Goal: Information Seeking & Learning: Learn about a topic

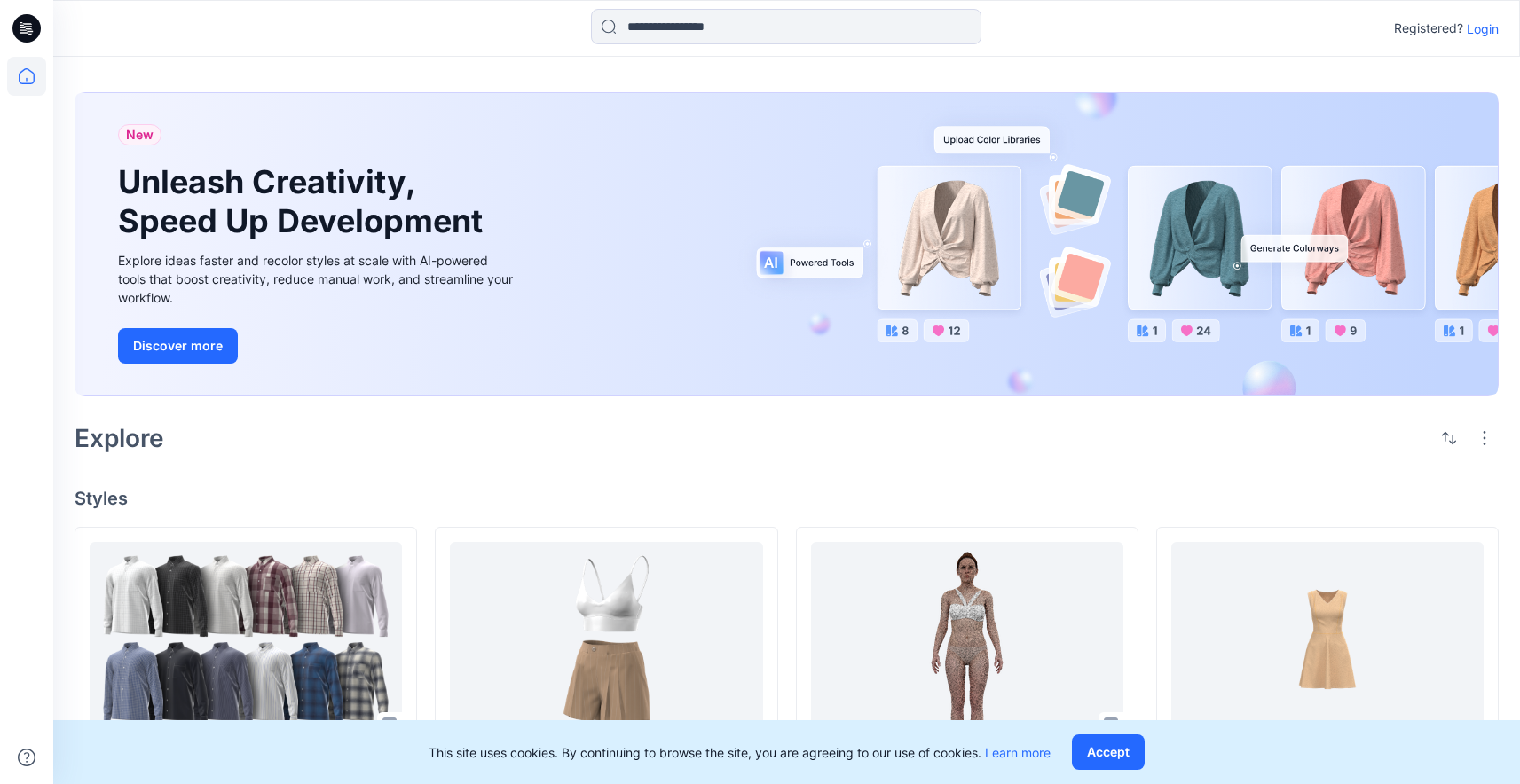
click at [1471, 32] on p "Login" at bounding box center [1483, 28] width 32 height 19
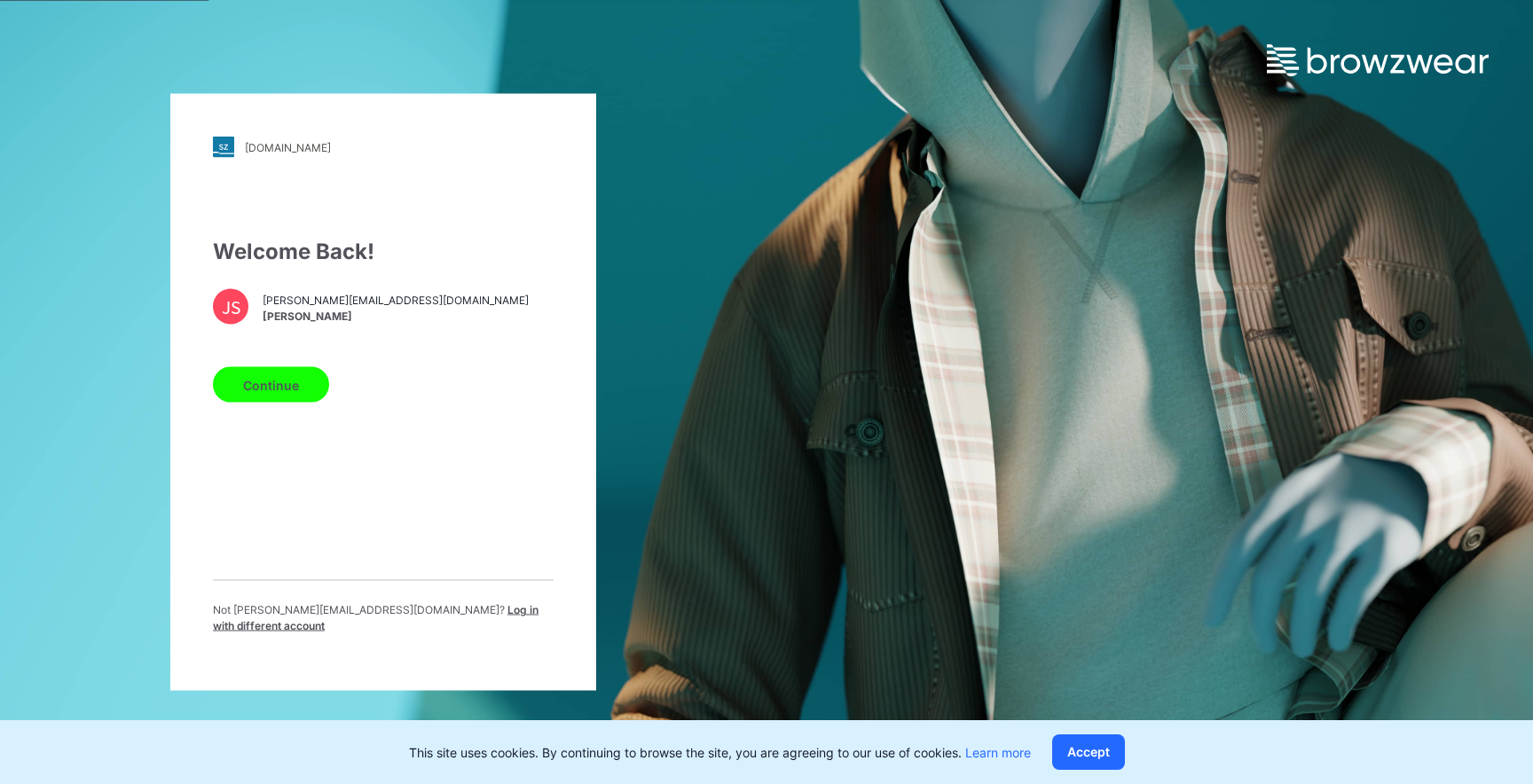
click at [292, 392] on button "Continue" at bounding box center [271, 384] width 117 height 36
click at [293, 400] on button "Continue" at bounding box center [271, 384] width 117 height 36
click at [293, 398] on button "Continue" at bounding box center [271, 384] width 117 height 36
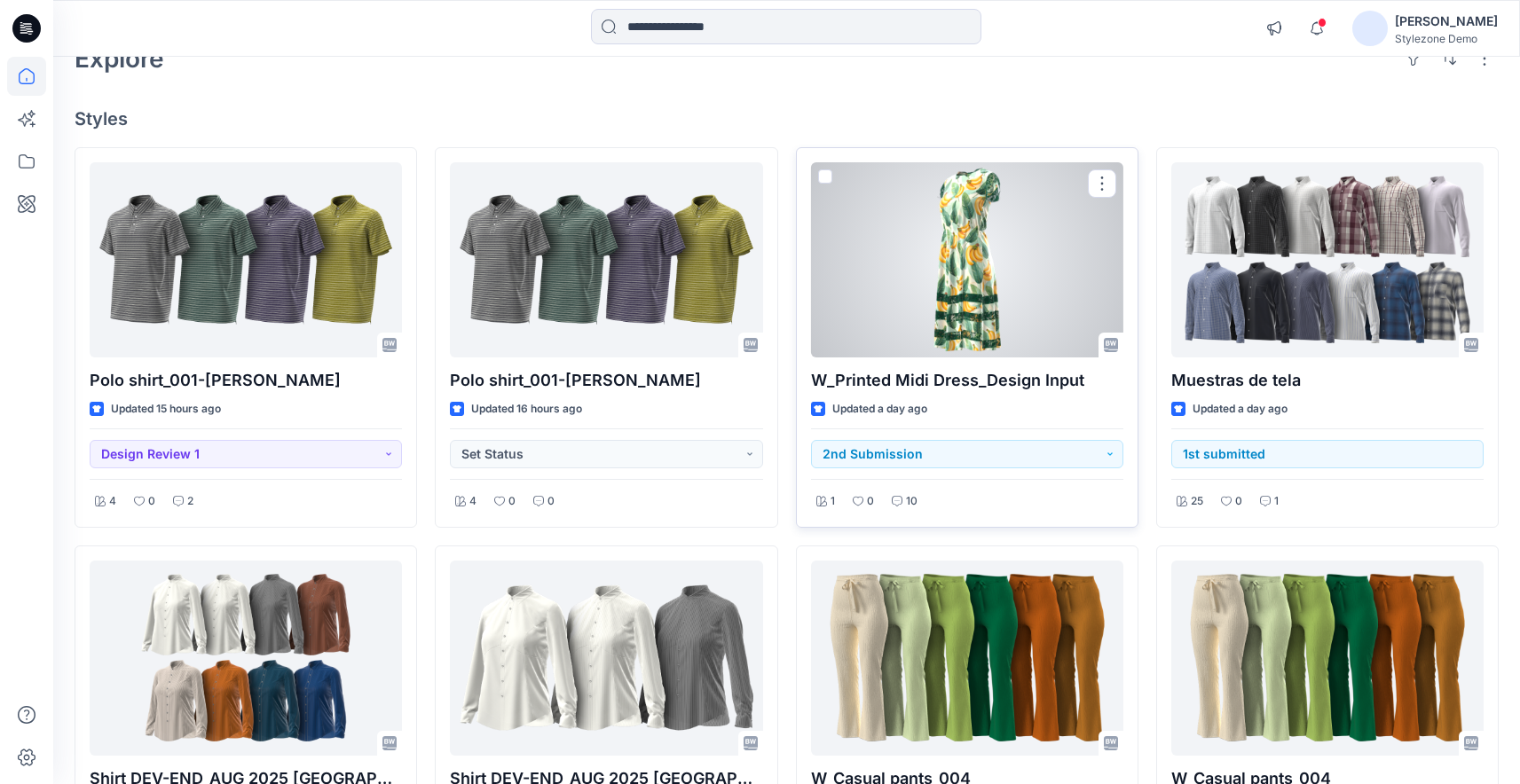
scroll to position [190, 0]
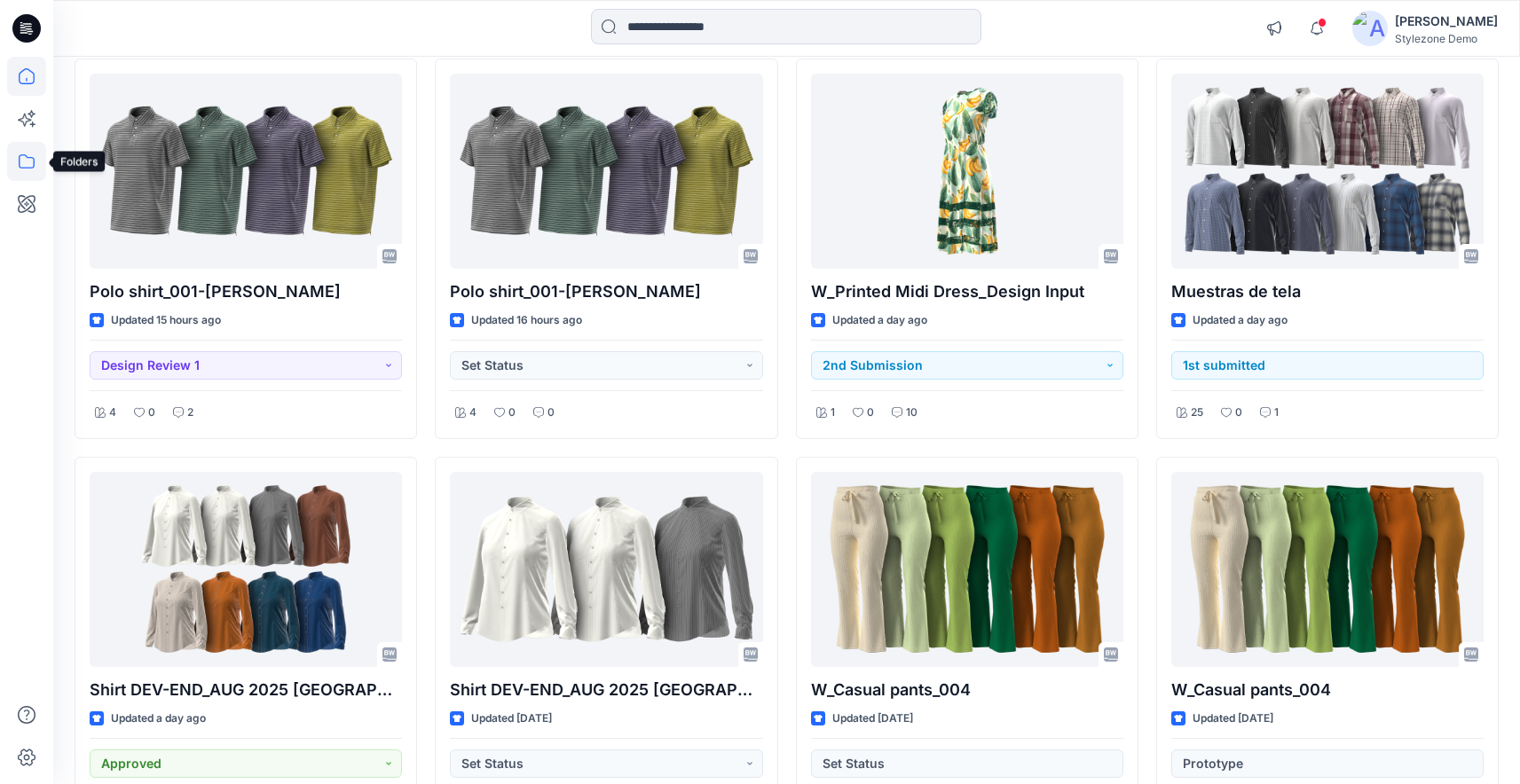
click at [27, 163] on icon at bounding box center [27, 161] width 39 height 39
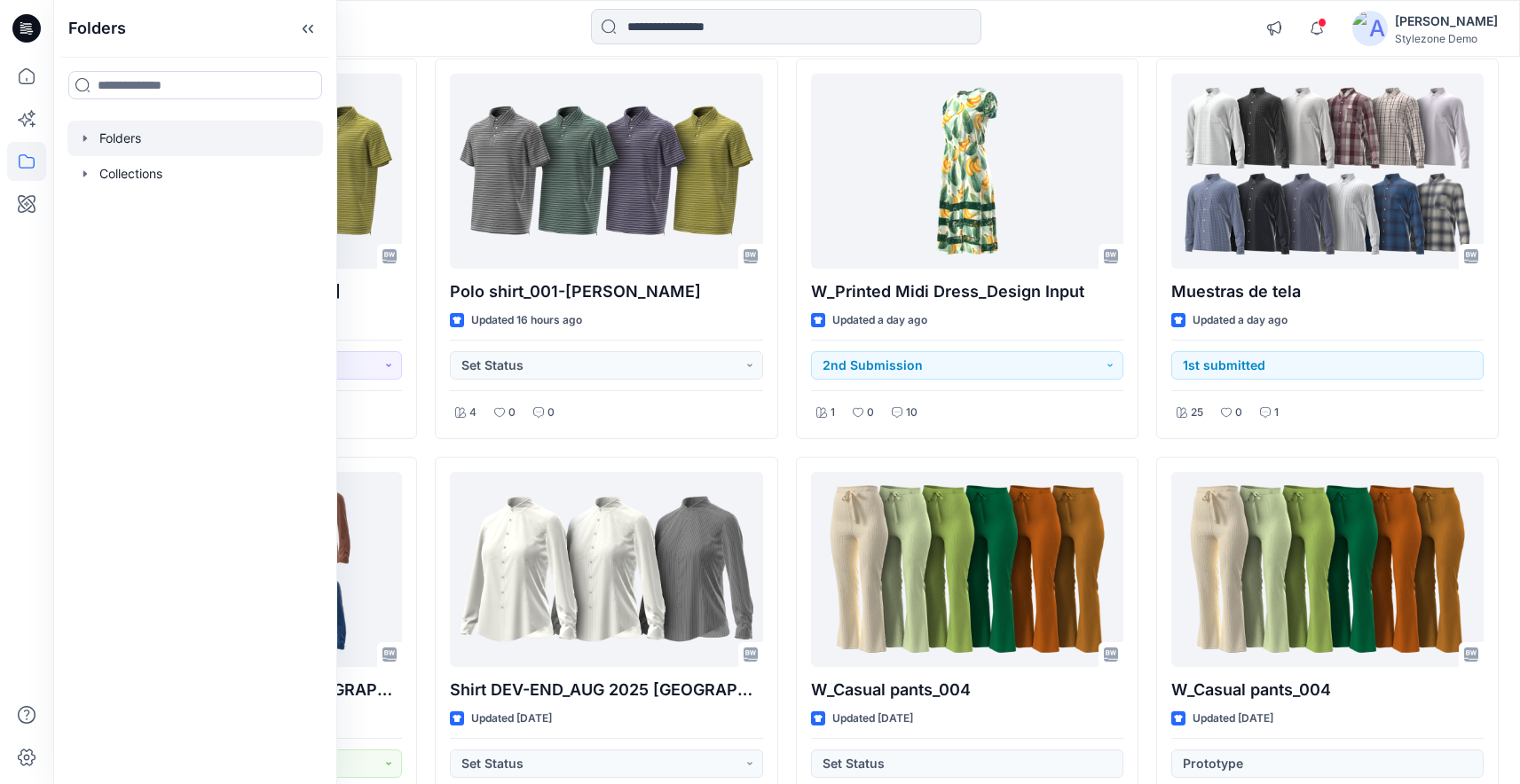
click at [88, 137] on icon "button" at bounding box center [85, 138] width 14 height 14
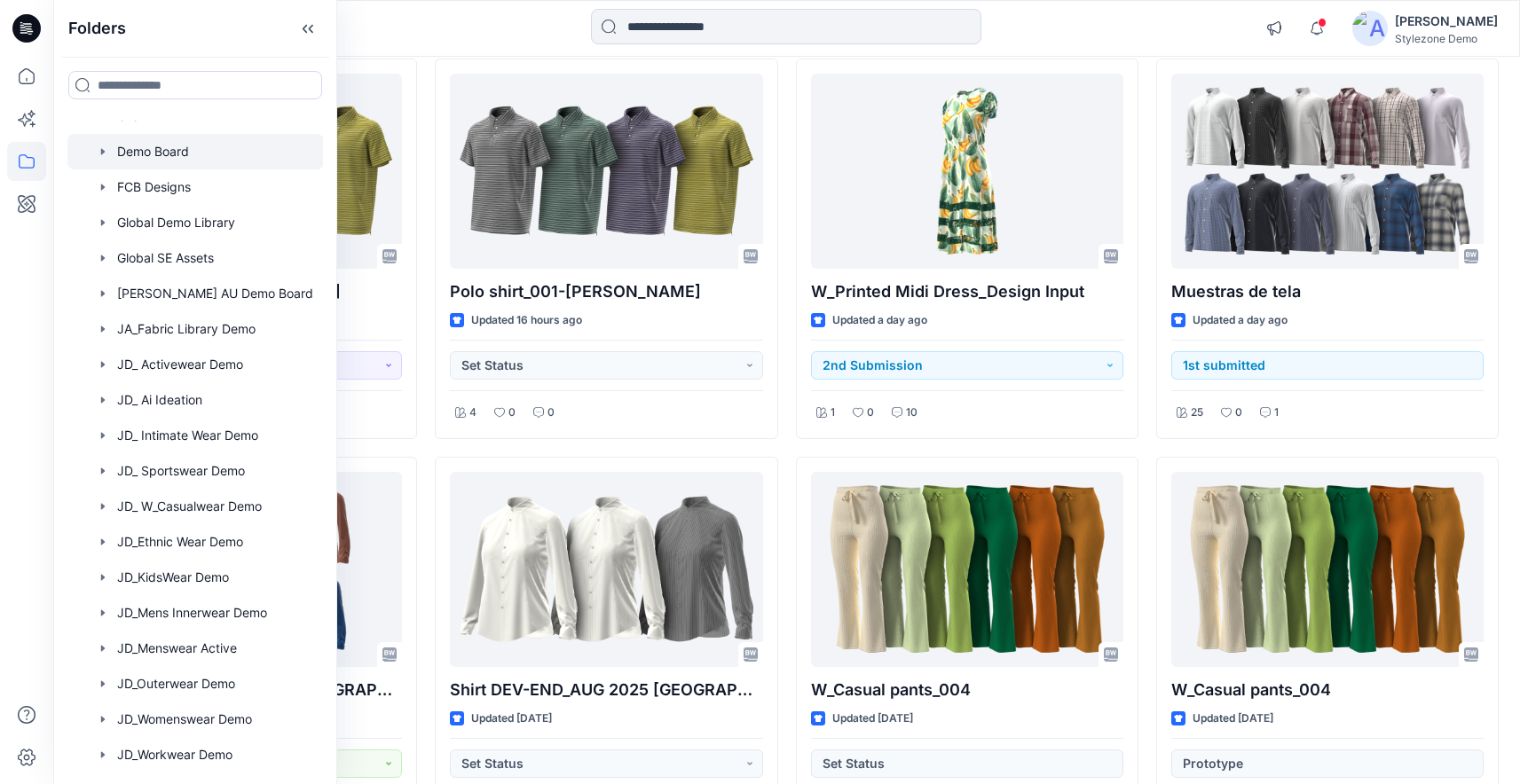
scroll to position [0, 0]
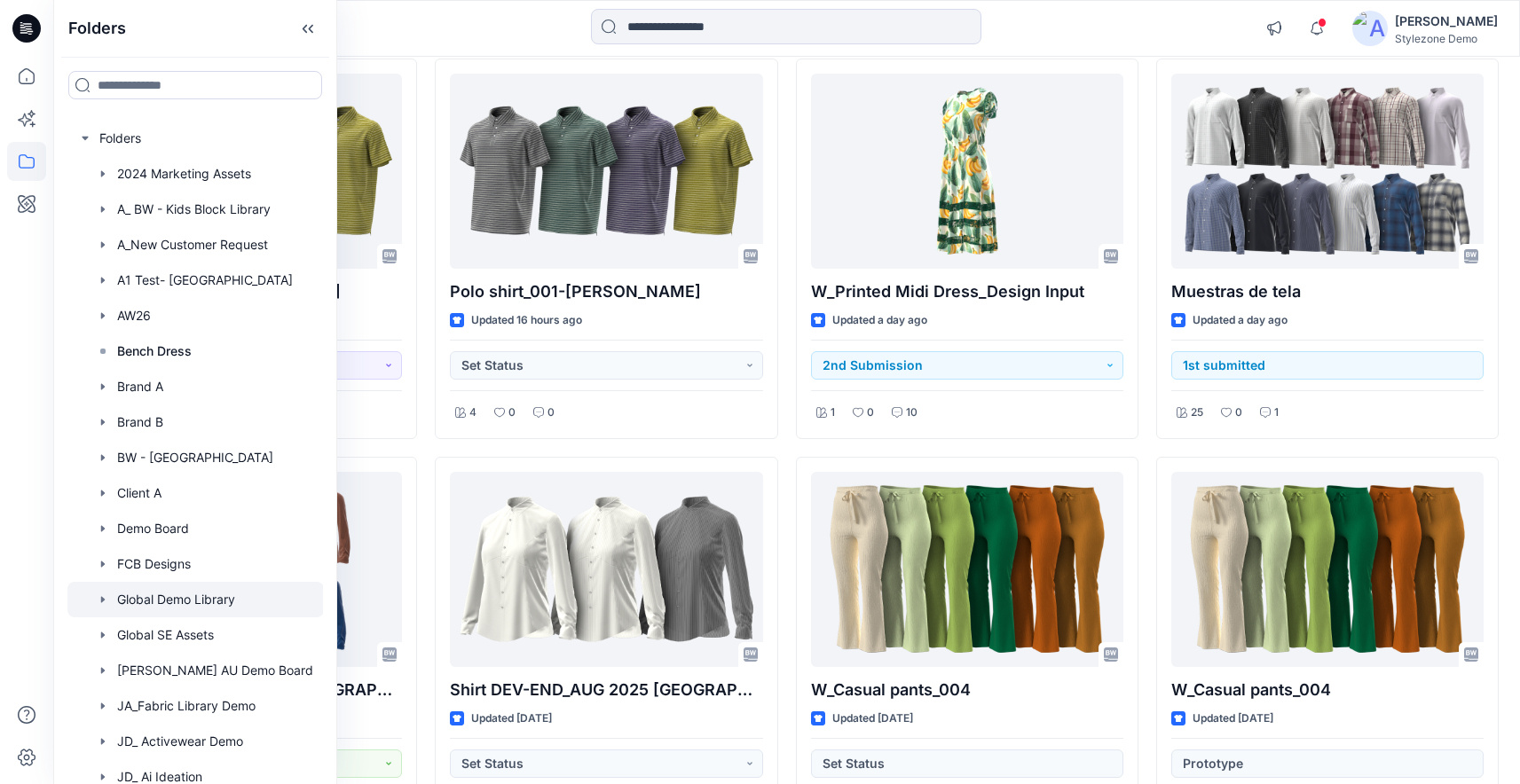
click at [190, 605] on div at bounding box center [196, 600] width 256 height 36
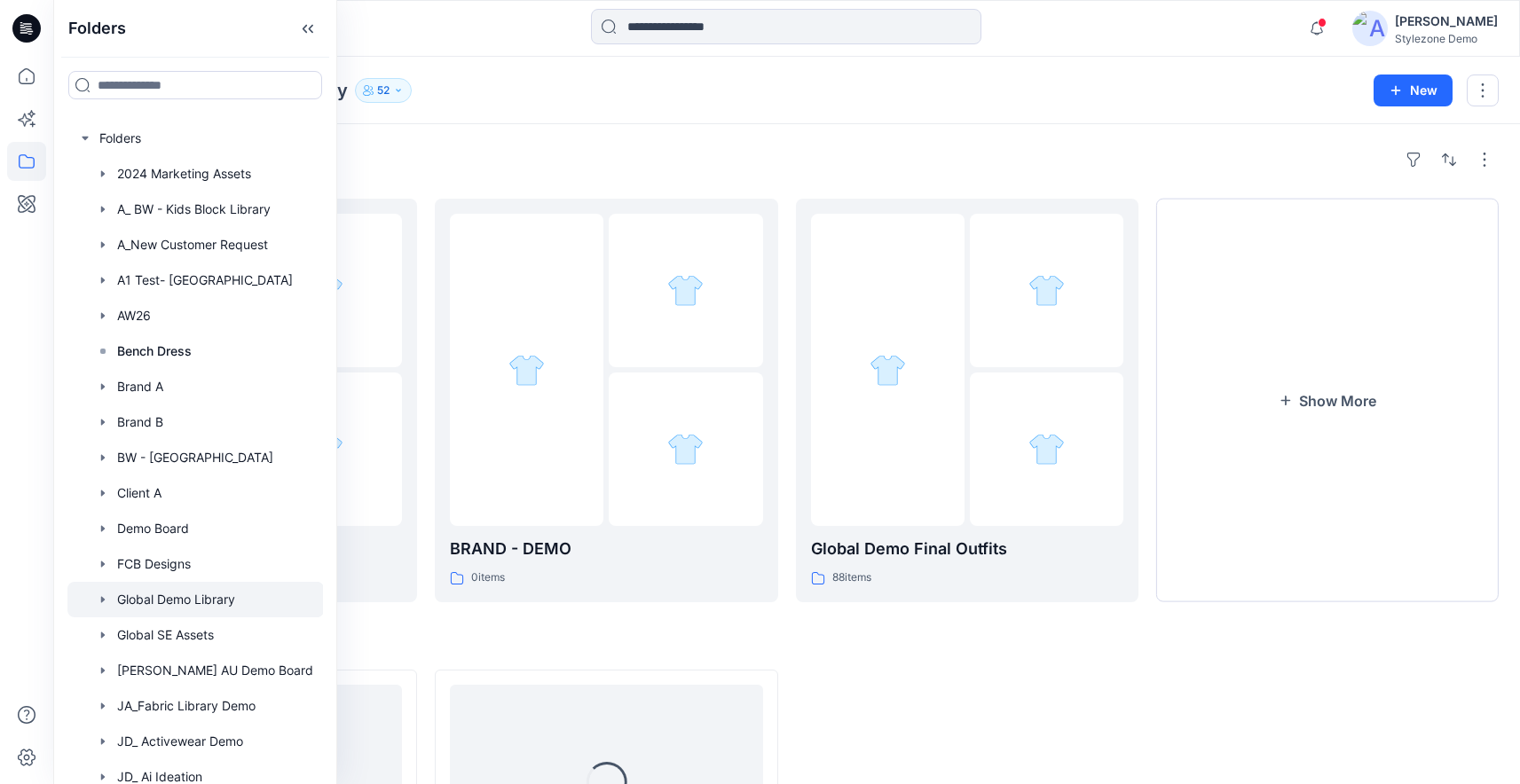
click at [1160, 166] on div "Folders" at bounding box center [786, 159] width 1424 height 28
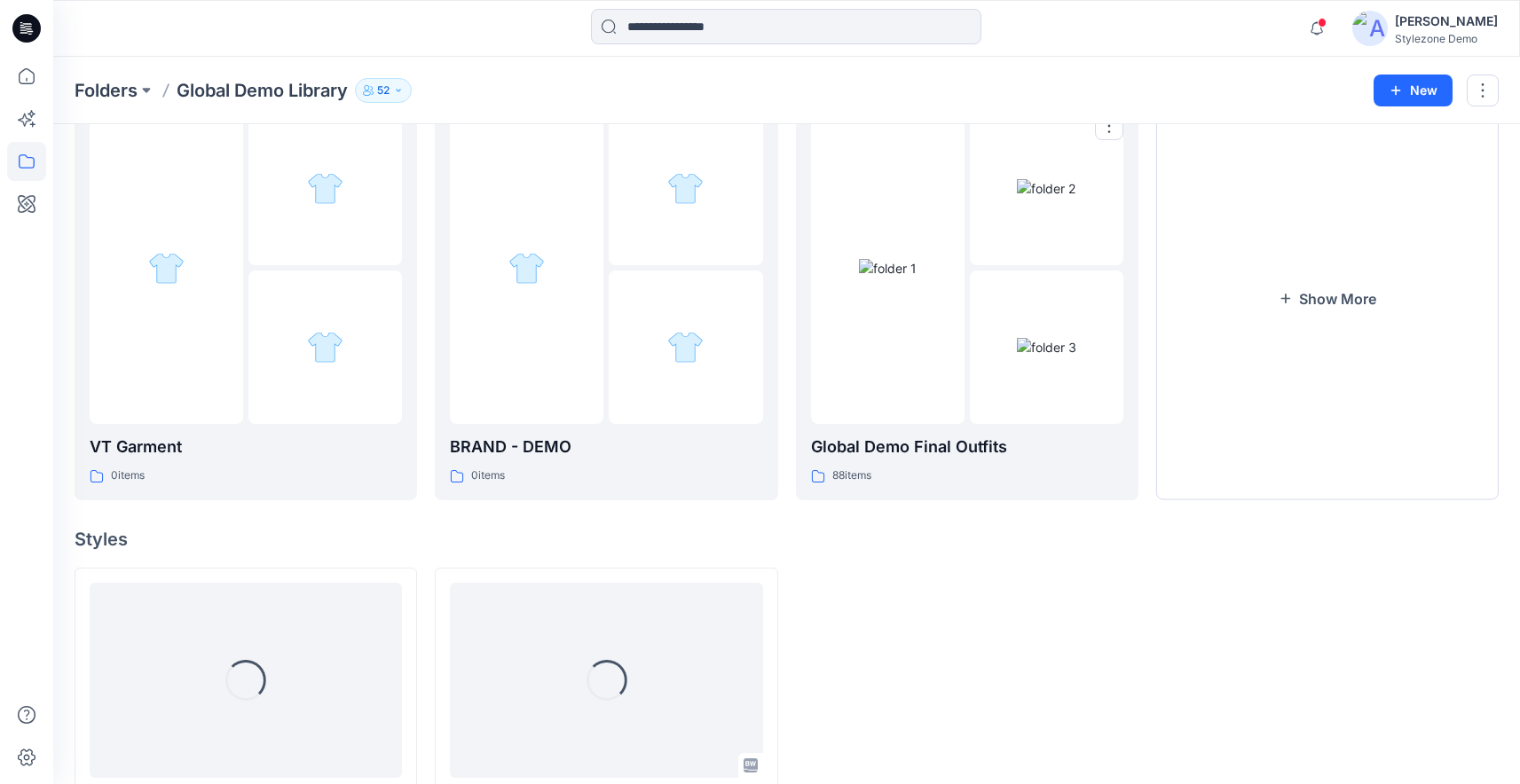
scroll to position [177, 0]
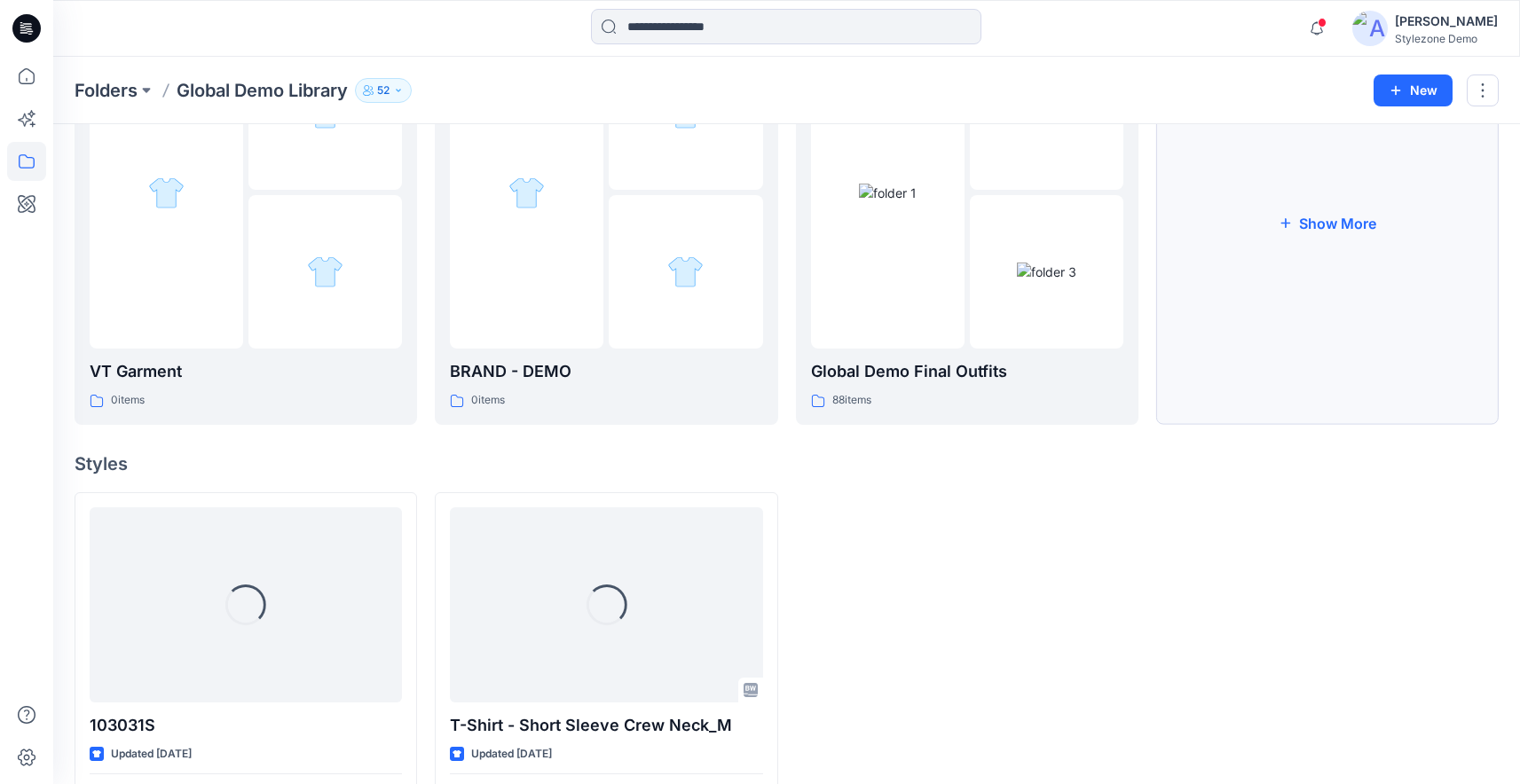
click at [1419, 200] on button "Show More" at bounding box center [1327, 222] width 343 height 403
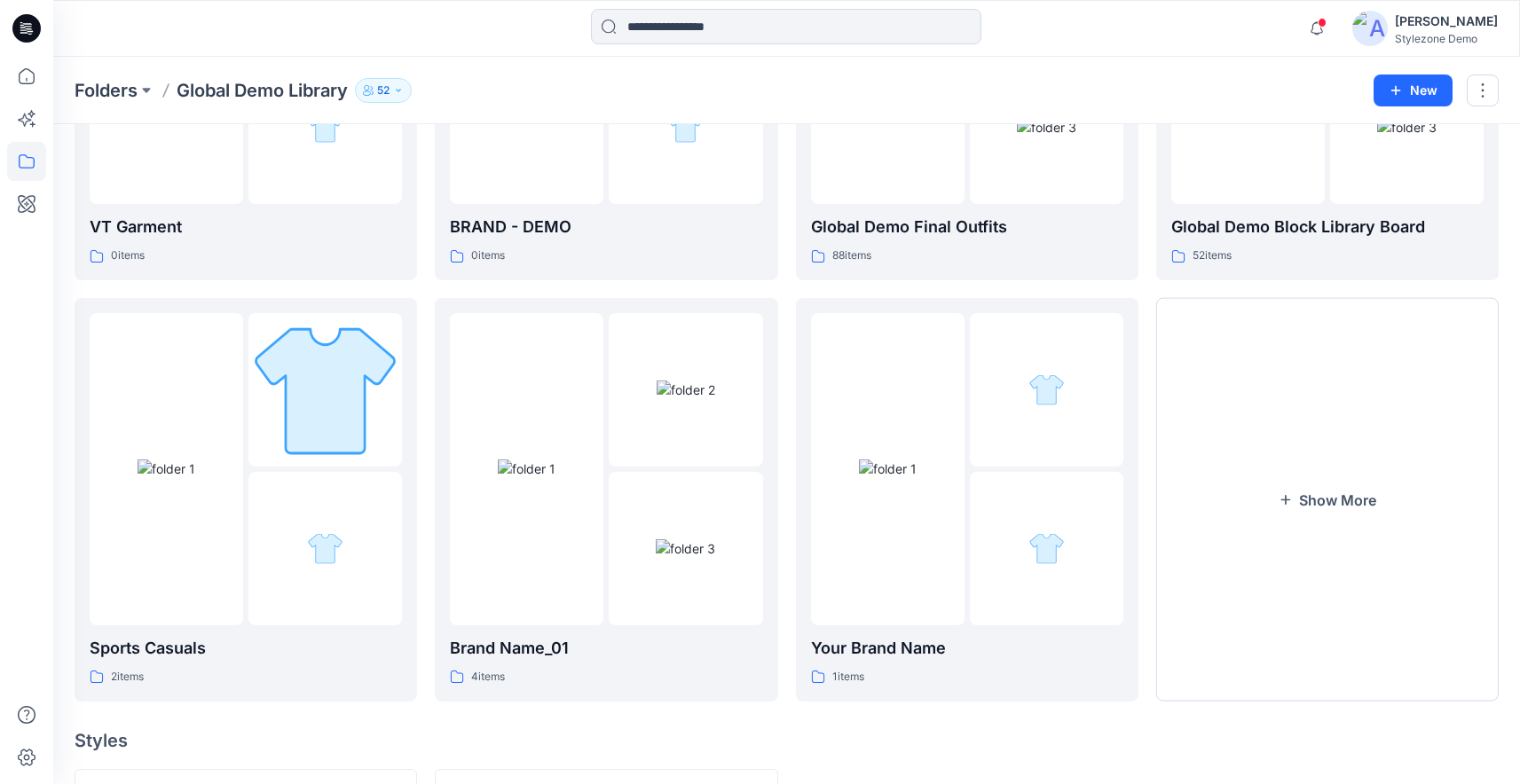
scroll to position [230, 0]
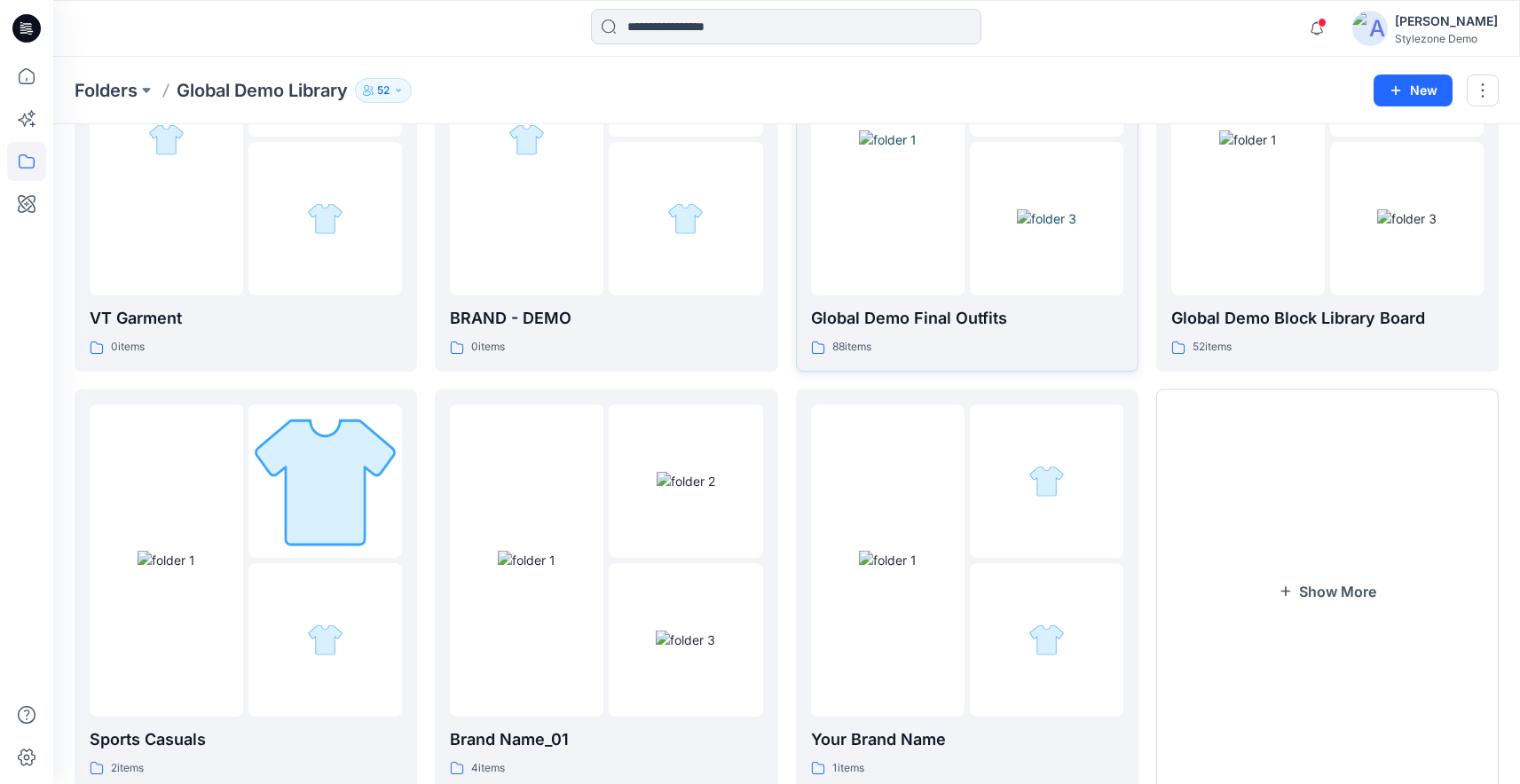
click at [984, 317] on p "Global Demo Final Outfits" at bounding box center [967, 319] width 313 height 25
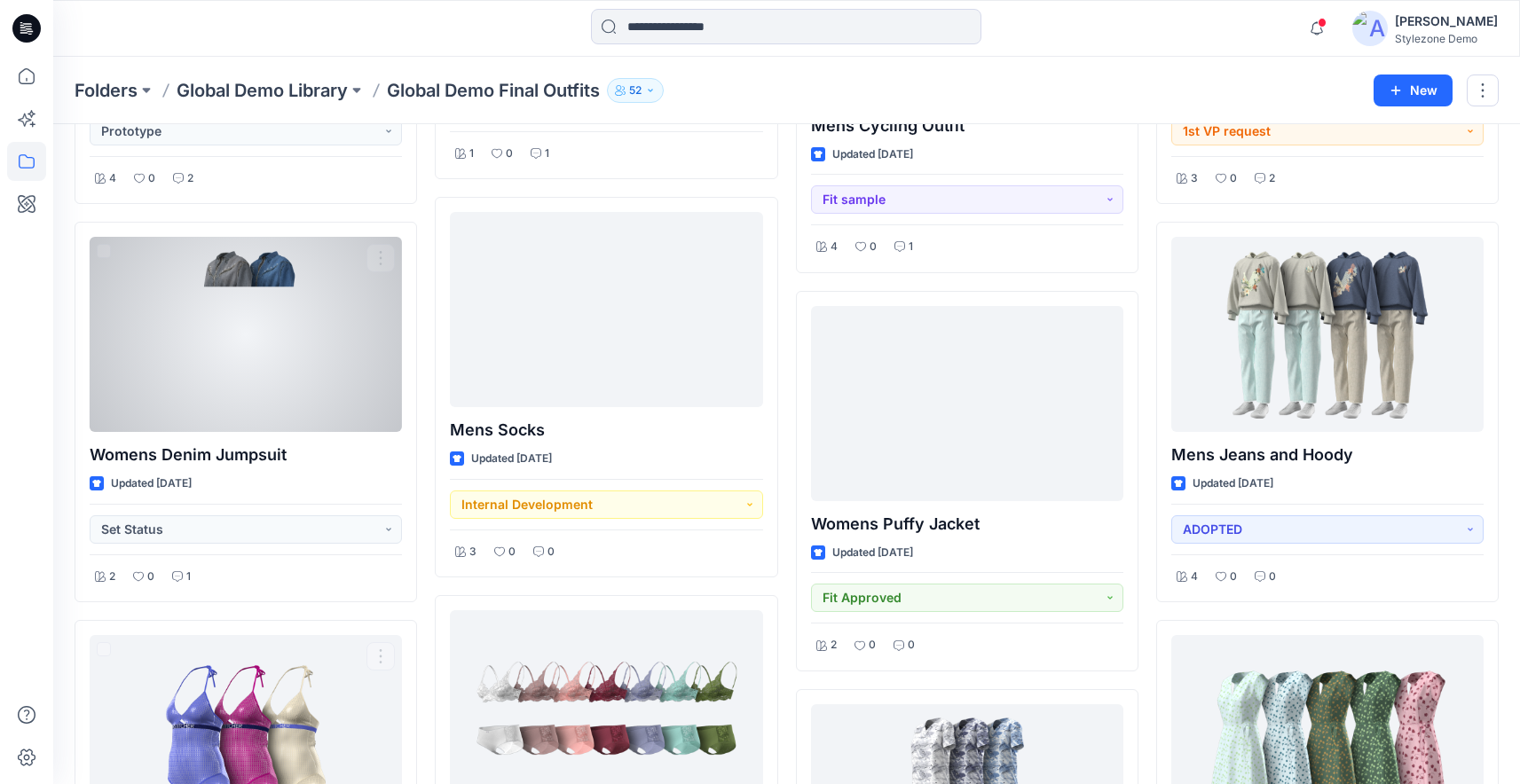
scroll to position [6247, 0]
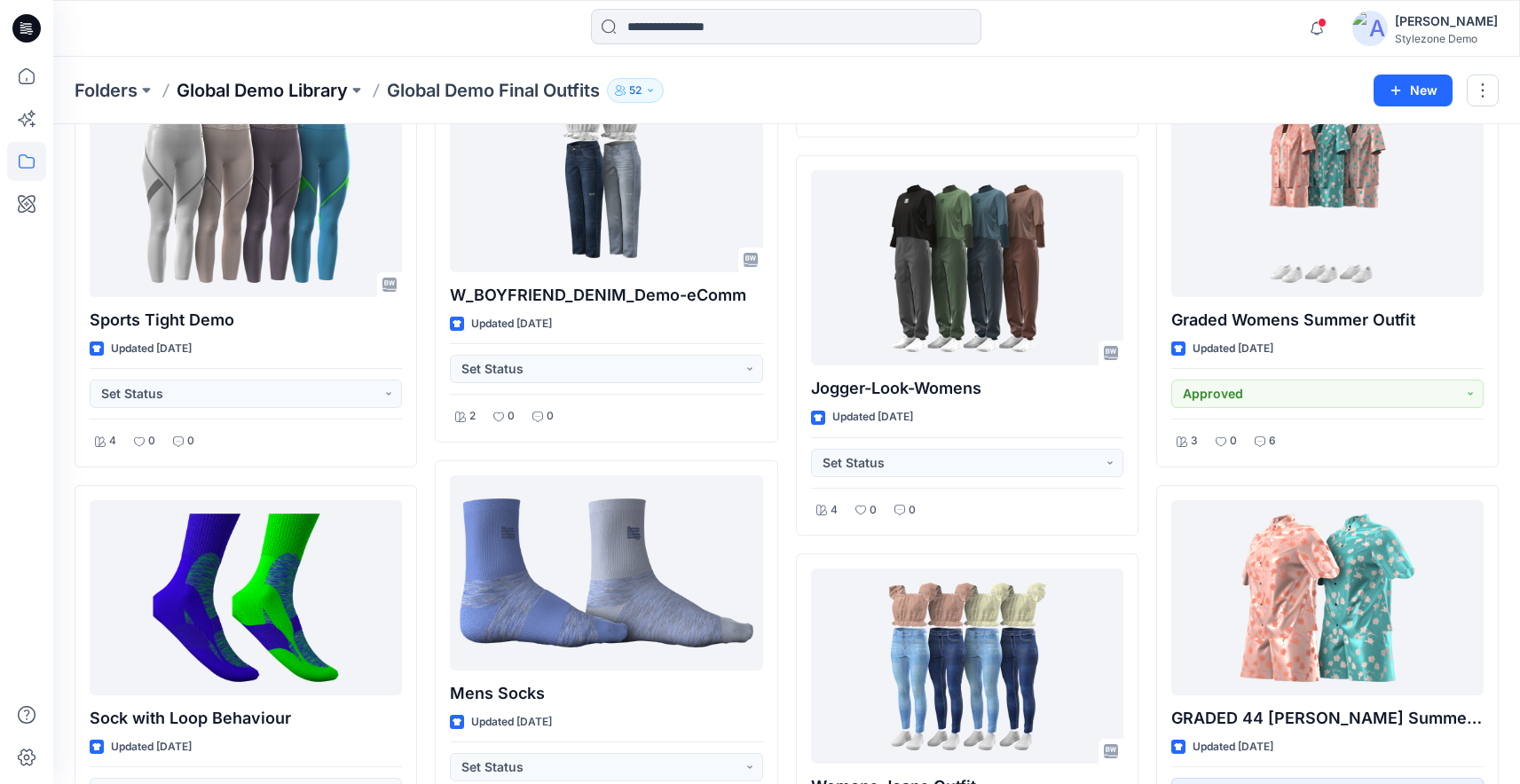
click at [192, 91] on p "Global Demo Library" at bounding box center [262, 91] width 171 height 25
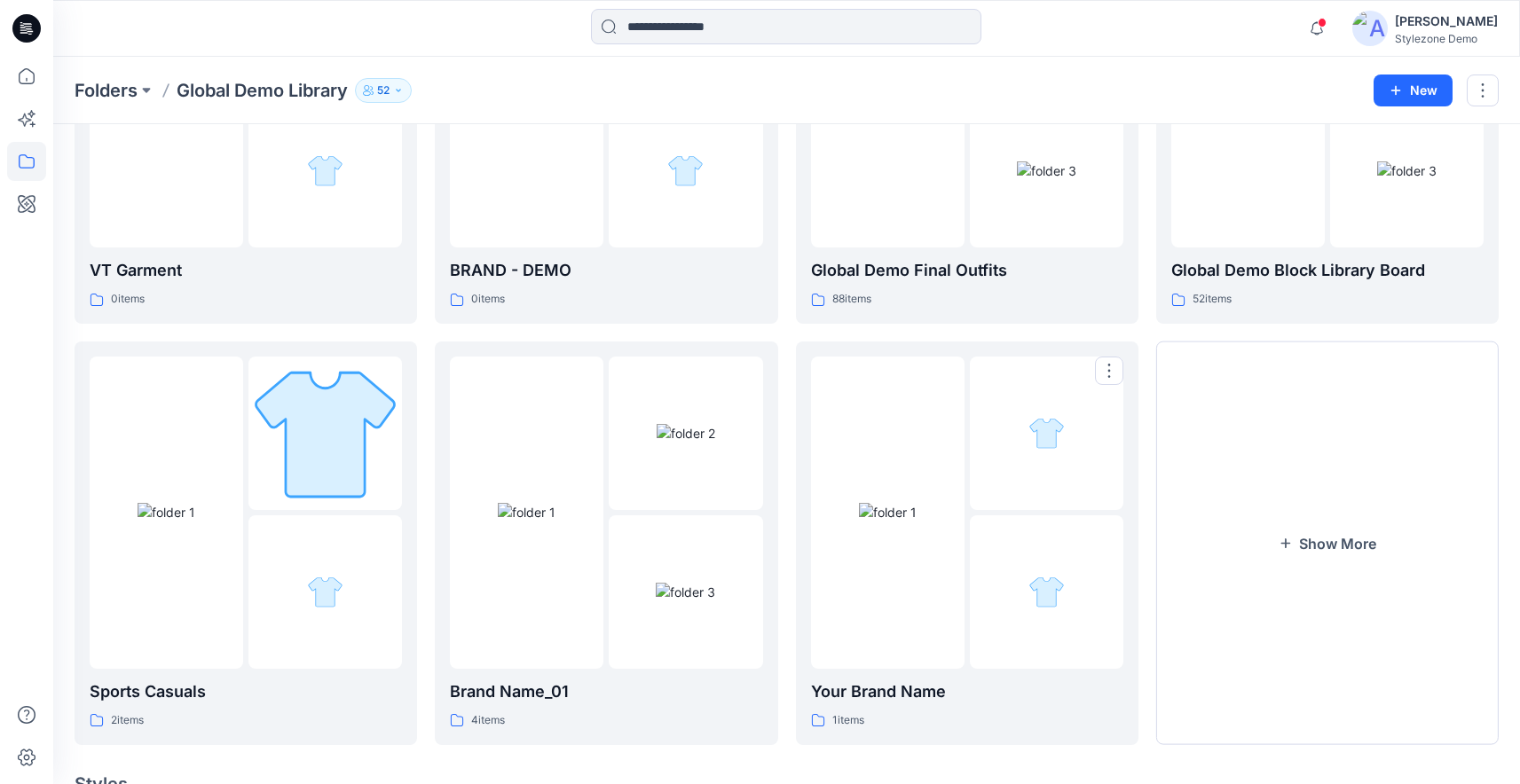
scroll to position [235, 0]
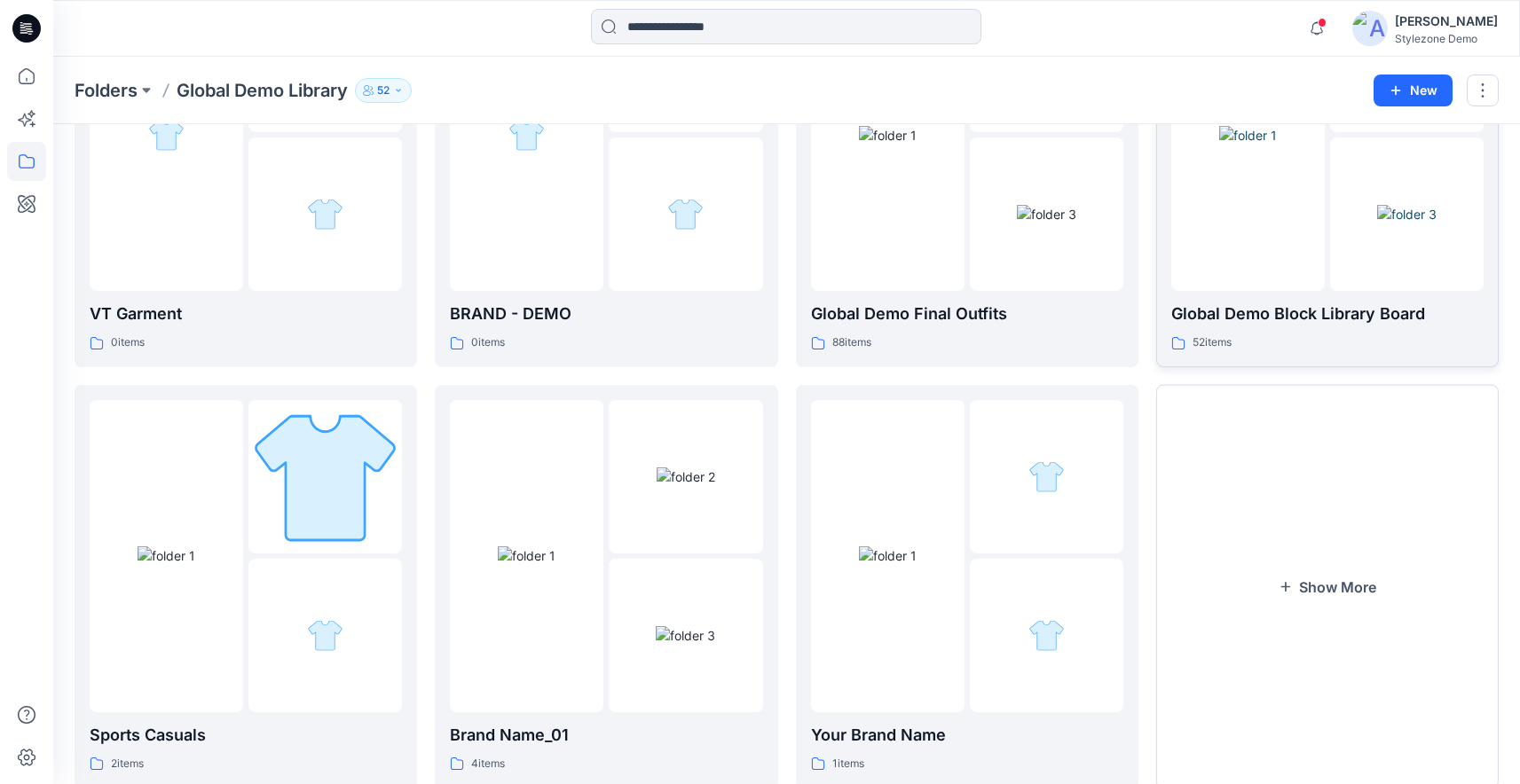
click at [1196, 322] on p "Global Demo Block Library Board" at bounding box center [1327, 314] width 313 height 25
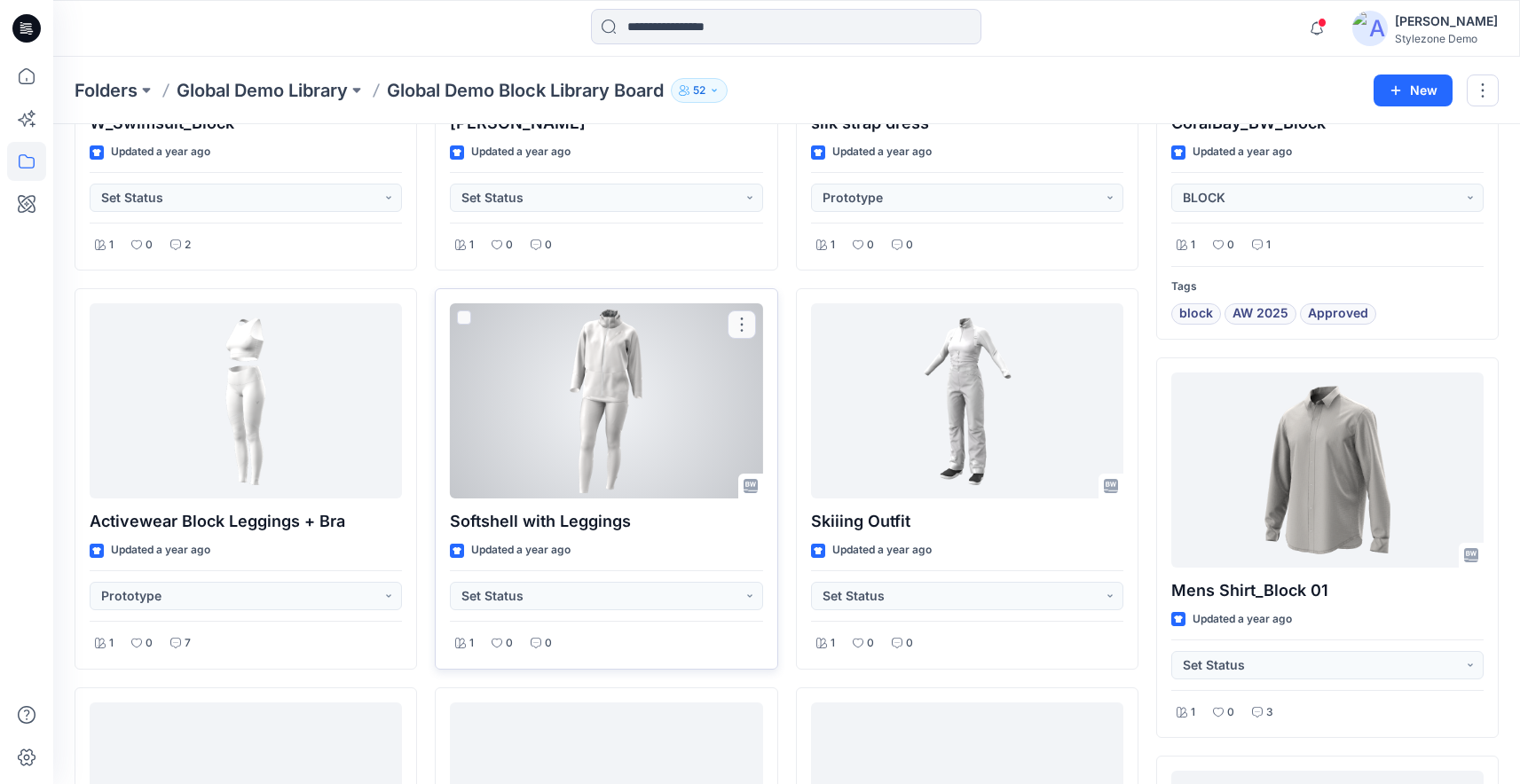
scroll to position [1626, 0]
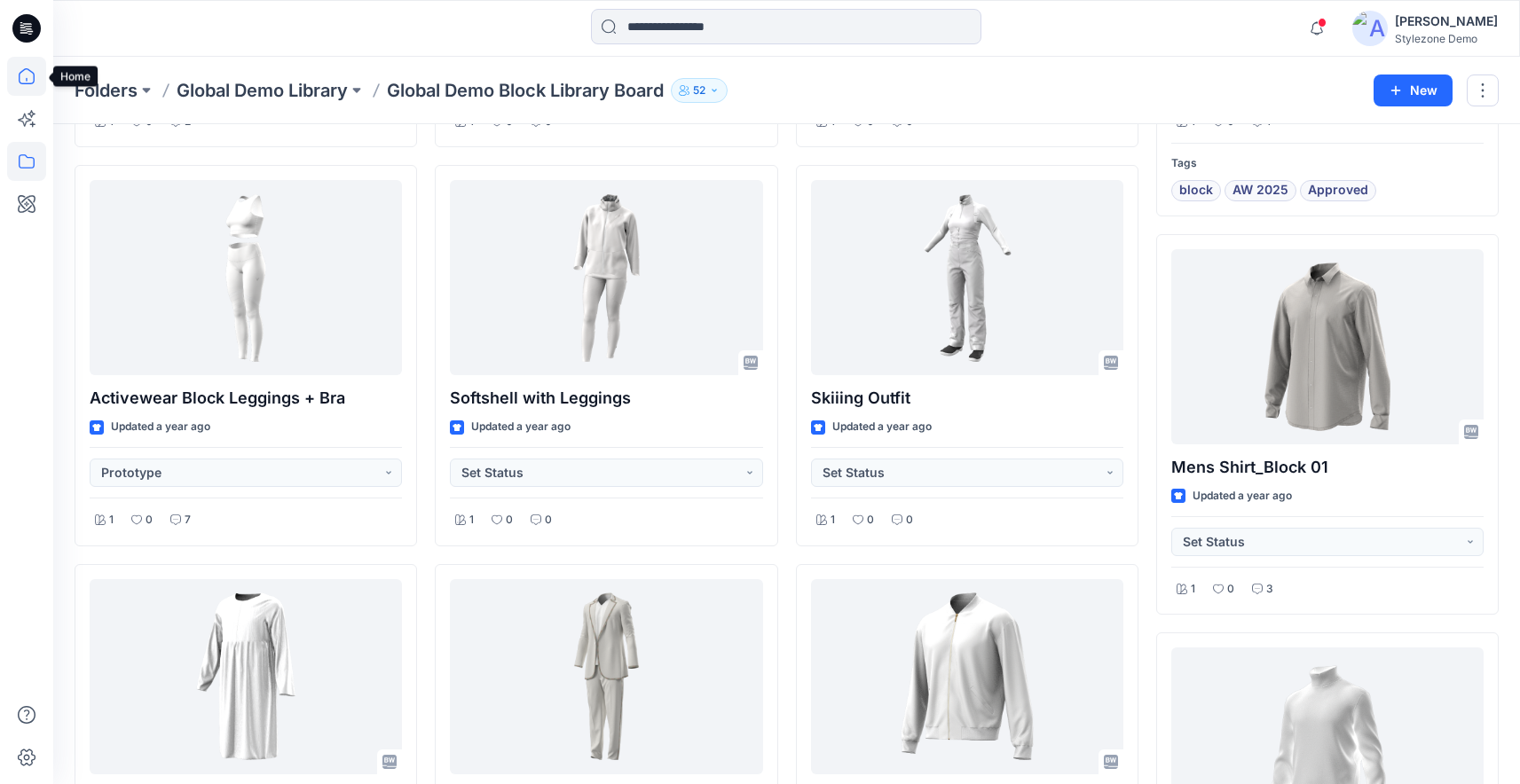
click at [30, 81] on icon at bounding box center [27, 77] width 39 height 39
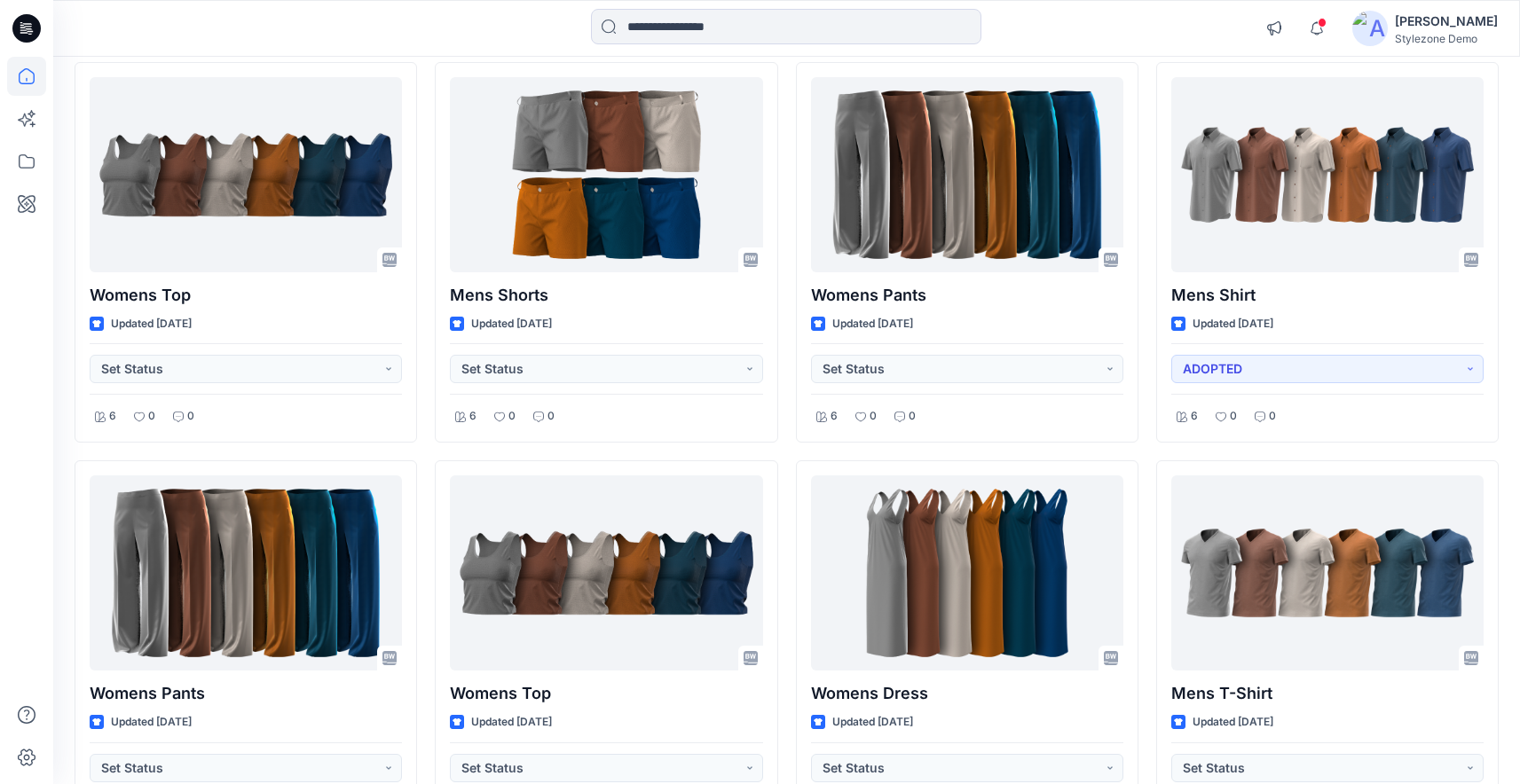
scroll to position [1386, 0]
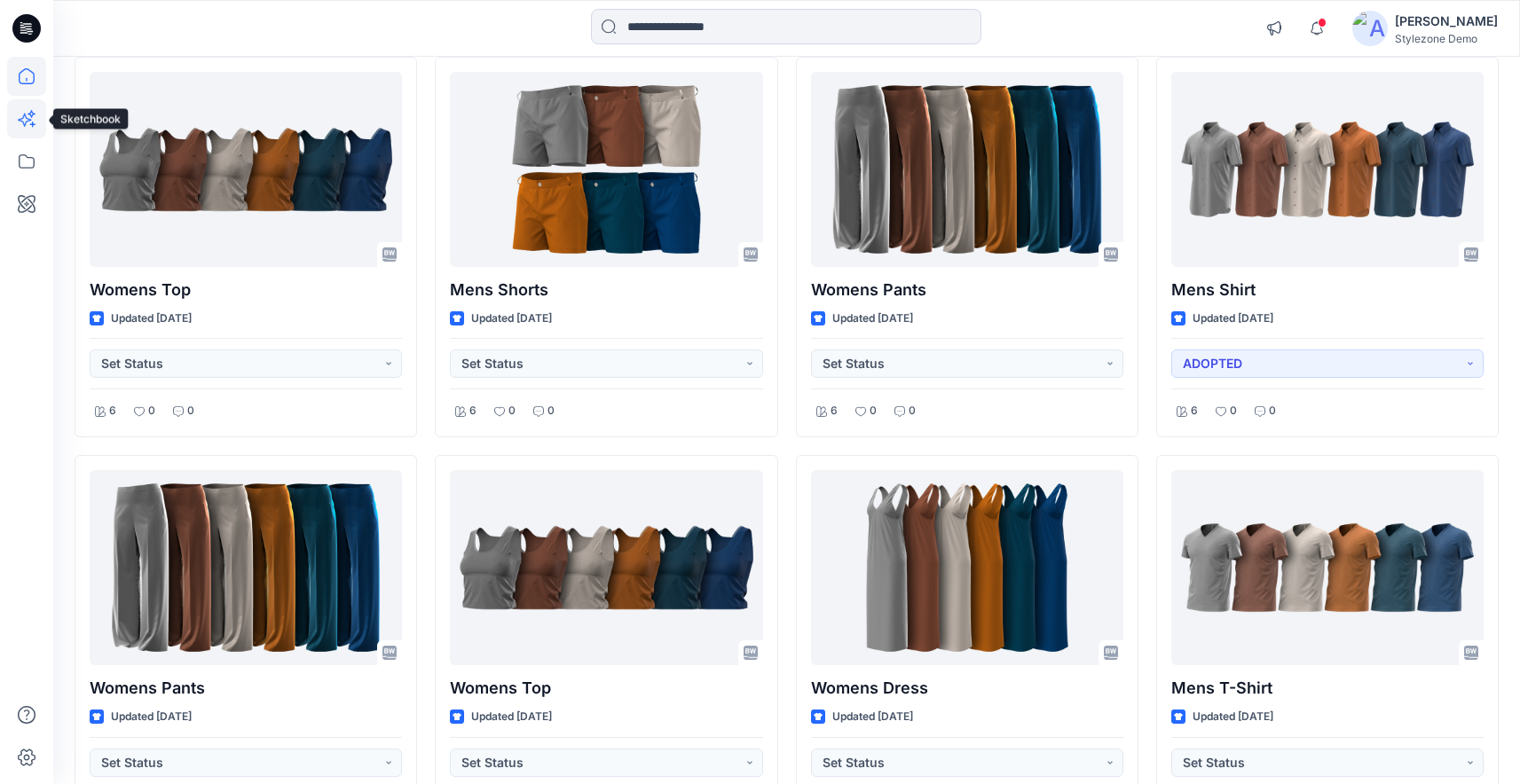
click at [29, 112] on icon at bounding box center [27, 119] width 39 height 39
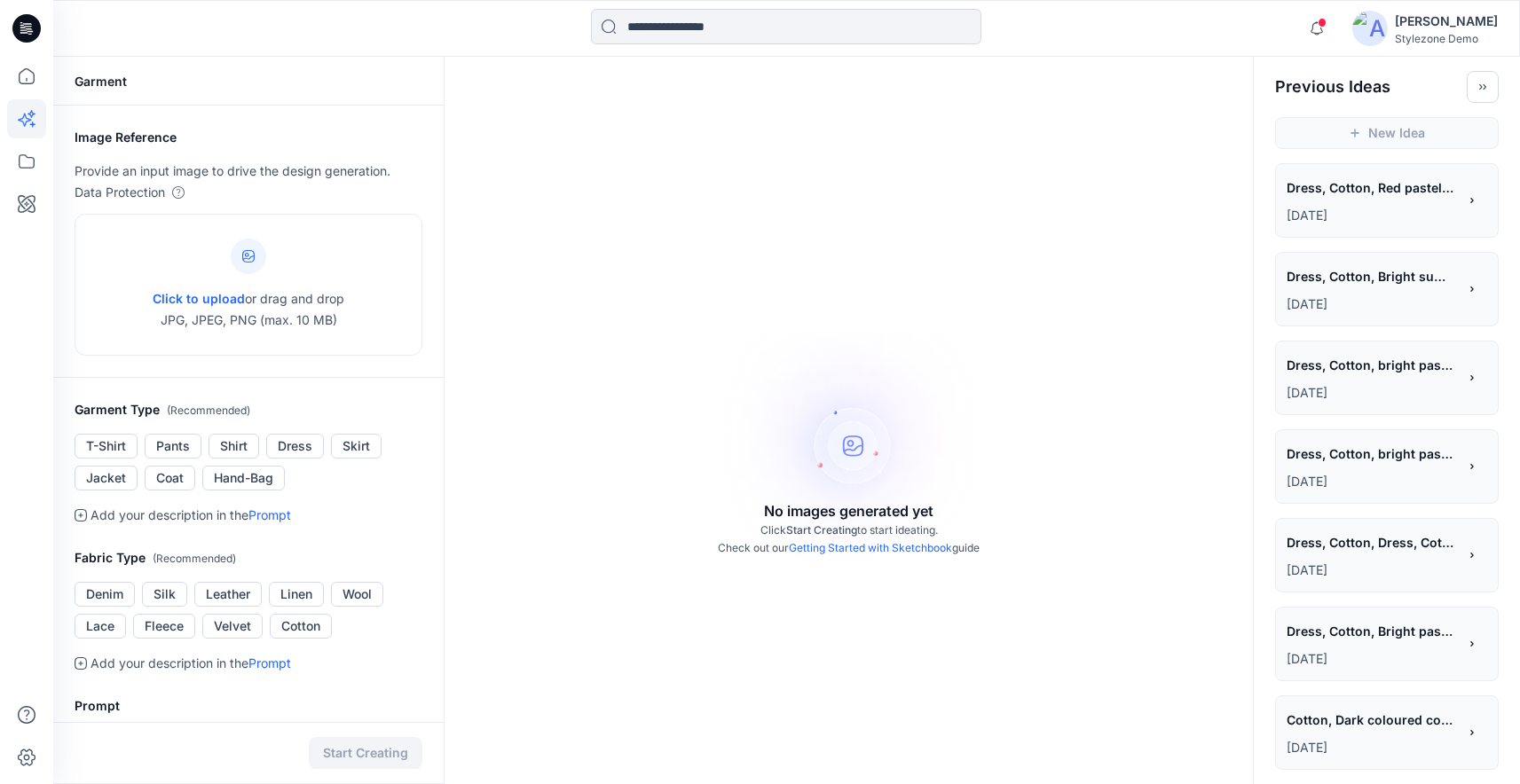
click at [1321, 204] on div "**********" at bounding box center [1371, 190] width 170 height 30
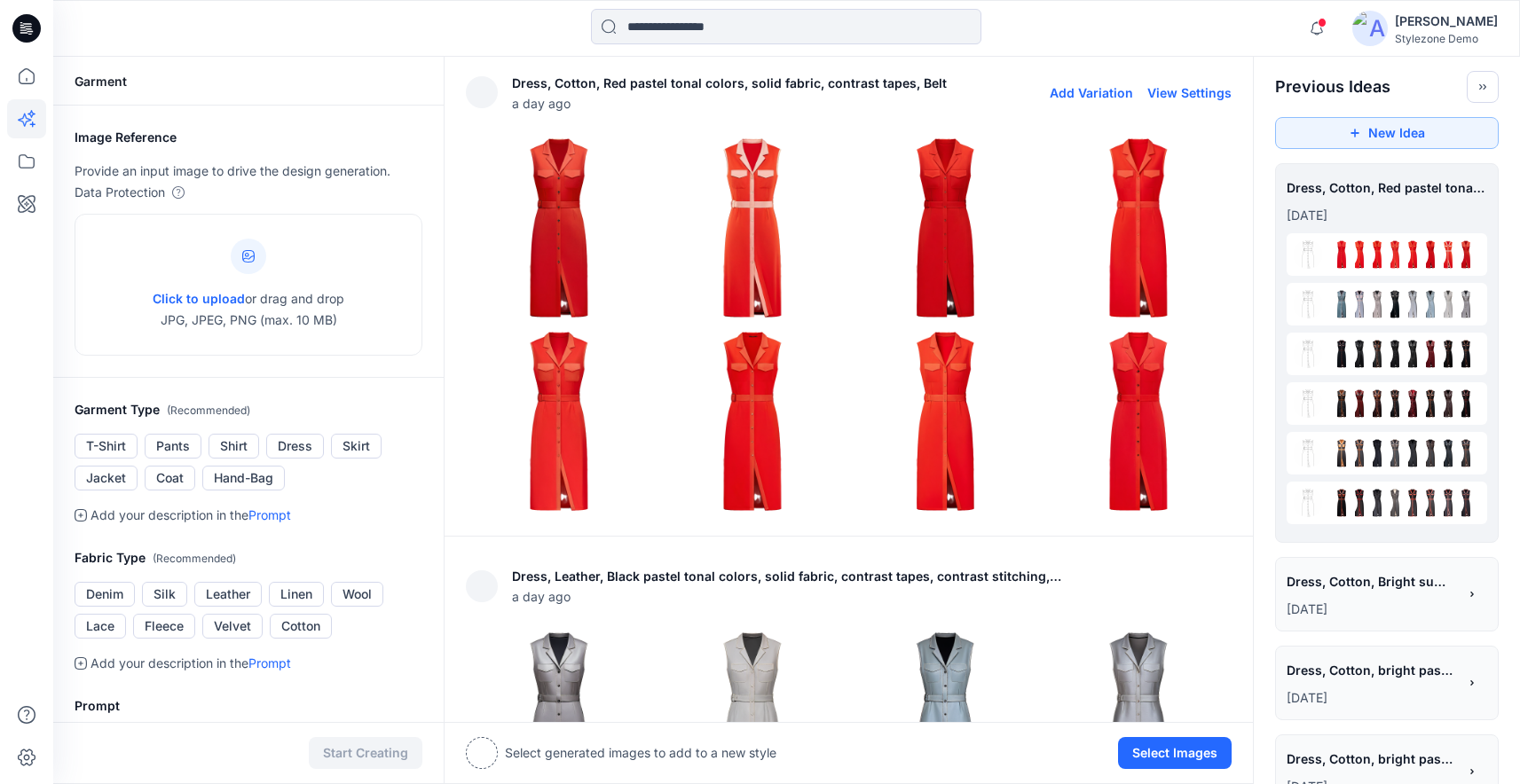
click at [1209, 89] on button "View Settings" at bounding box center [1189, 93] width 85 height 15
type textarea "**********"
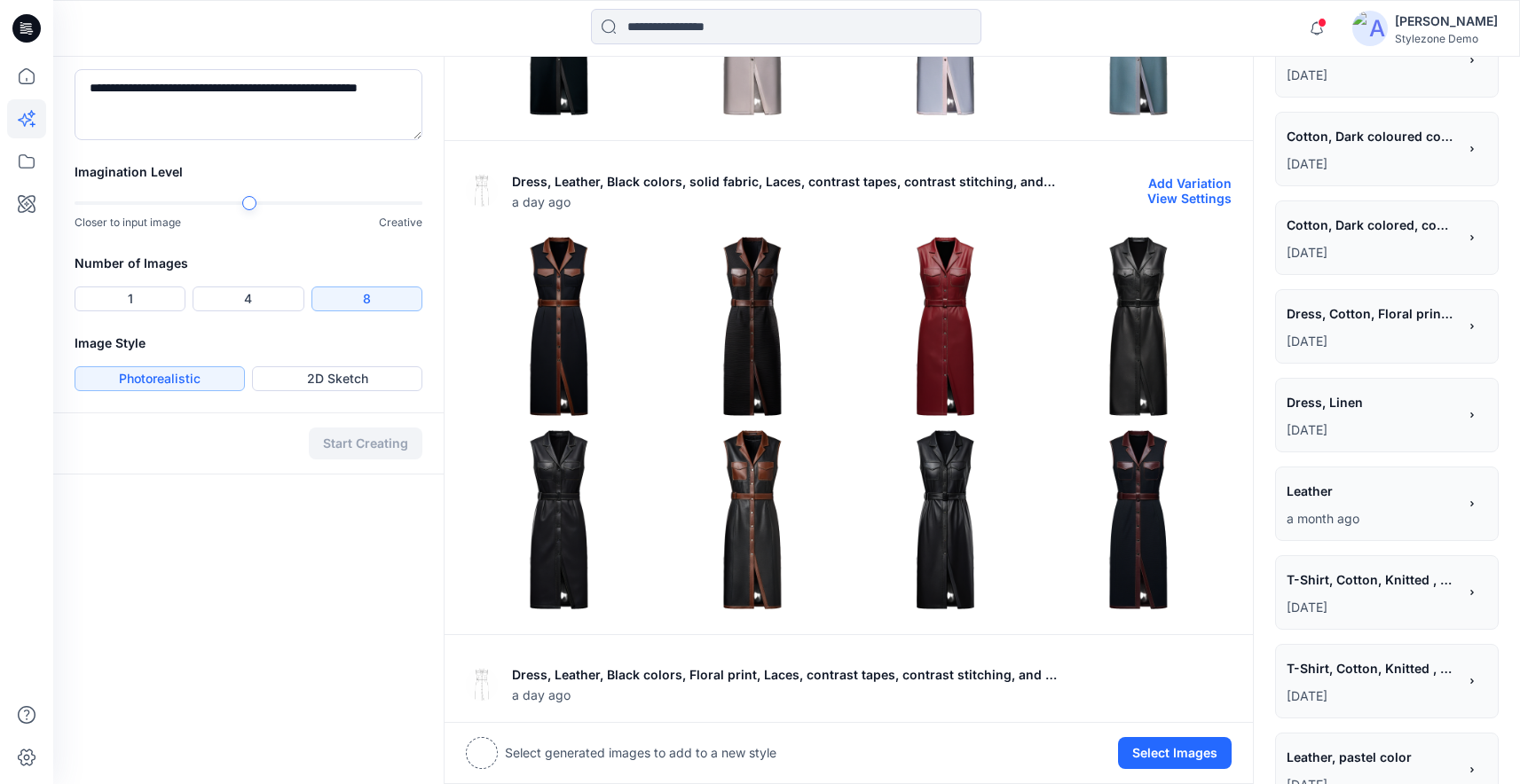
scroll to position [887, 0]
click at [553, 317] on img at bounding box center [558, 327] width 184 height 184
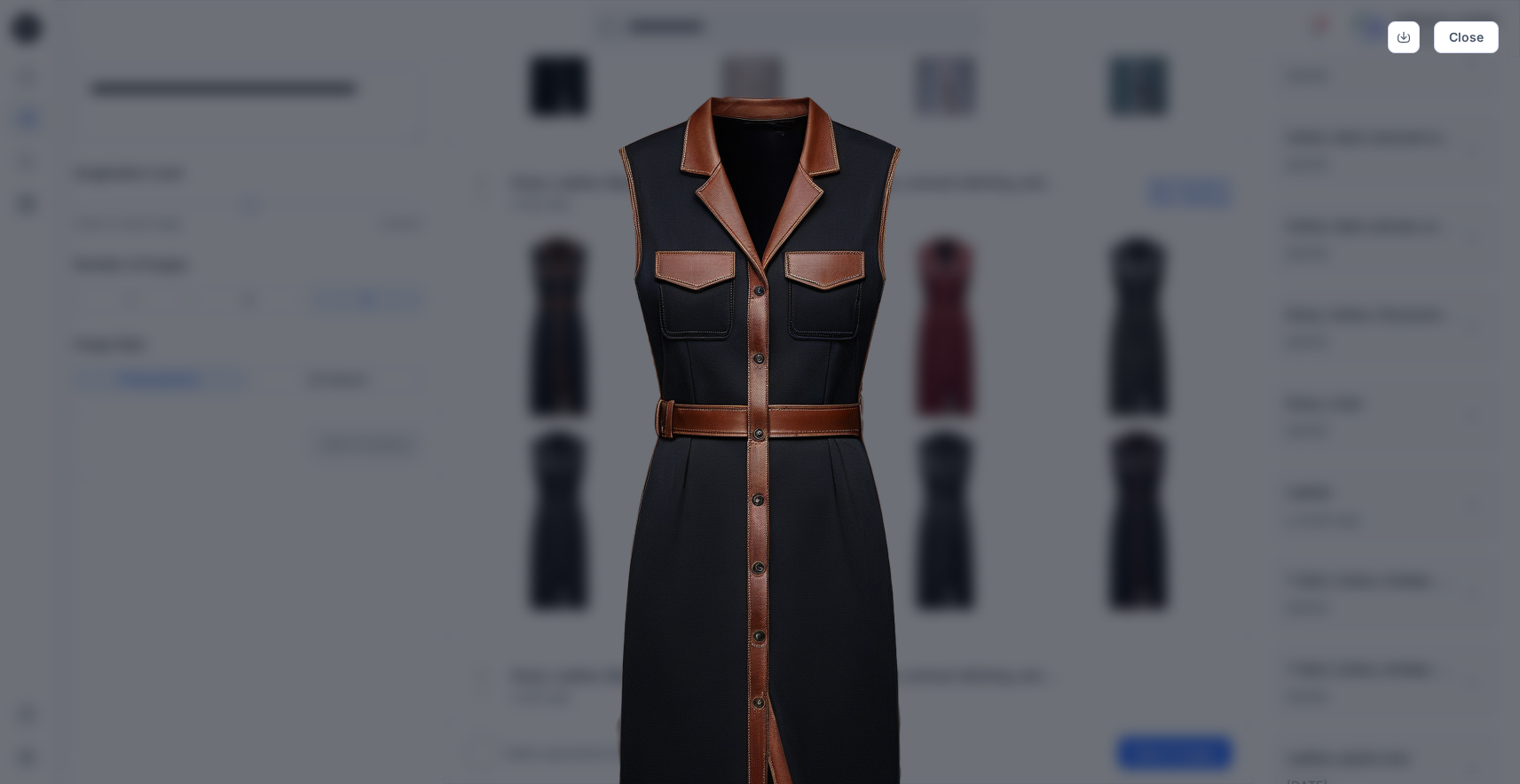
click at [978, 388] on img at bounding box center [760, 536] width 908 height 908
click at [1071, 255] on img at bounding box center [760, 536] width 908 height 908
click at [1463, 43] on button "Close" at bounding box center [1466, 37] width 65 height 32
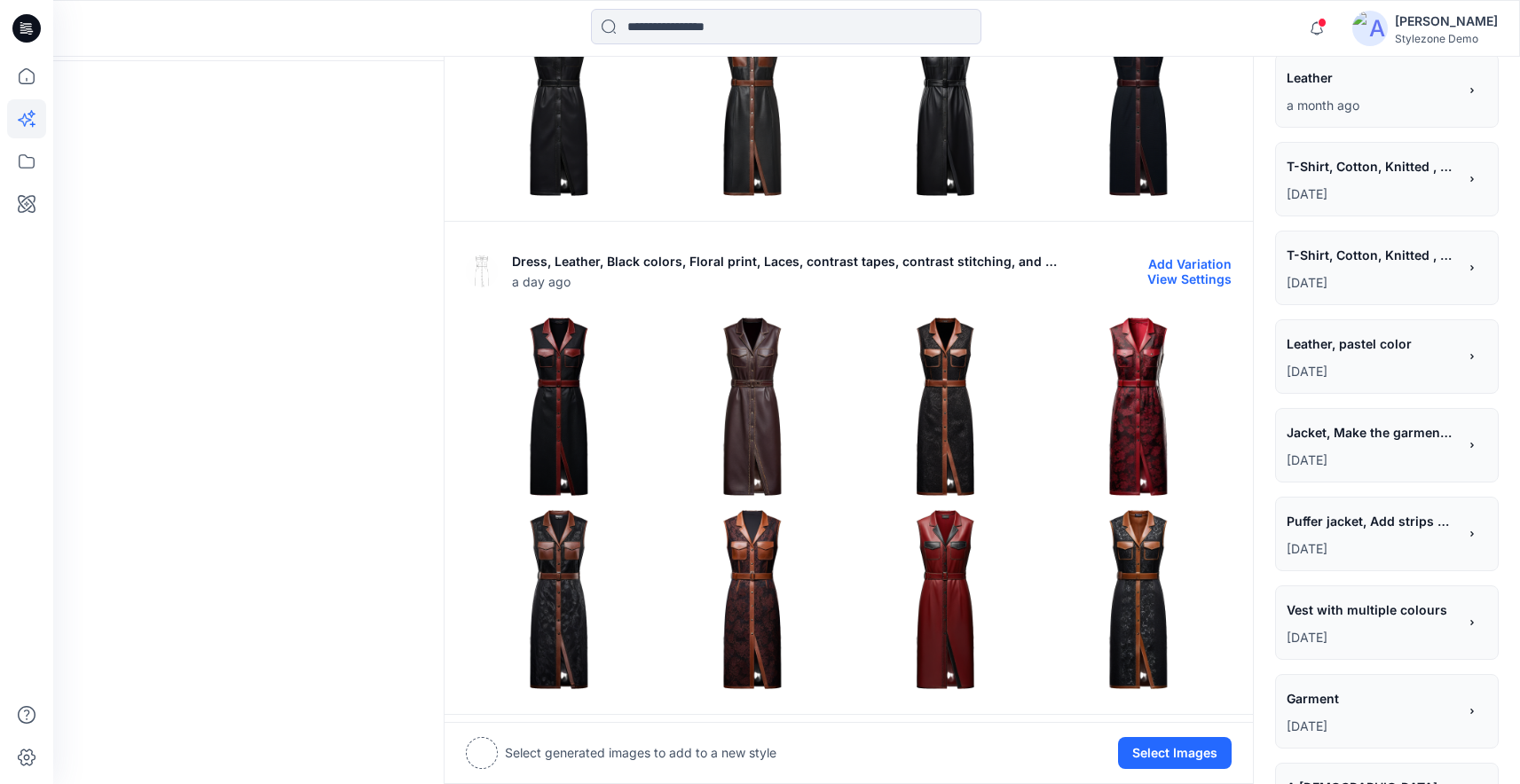
scroll to position [1297, 0]
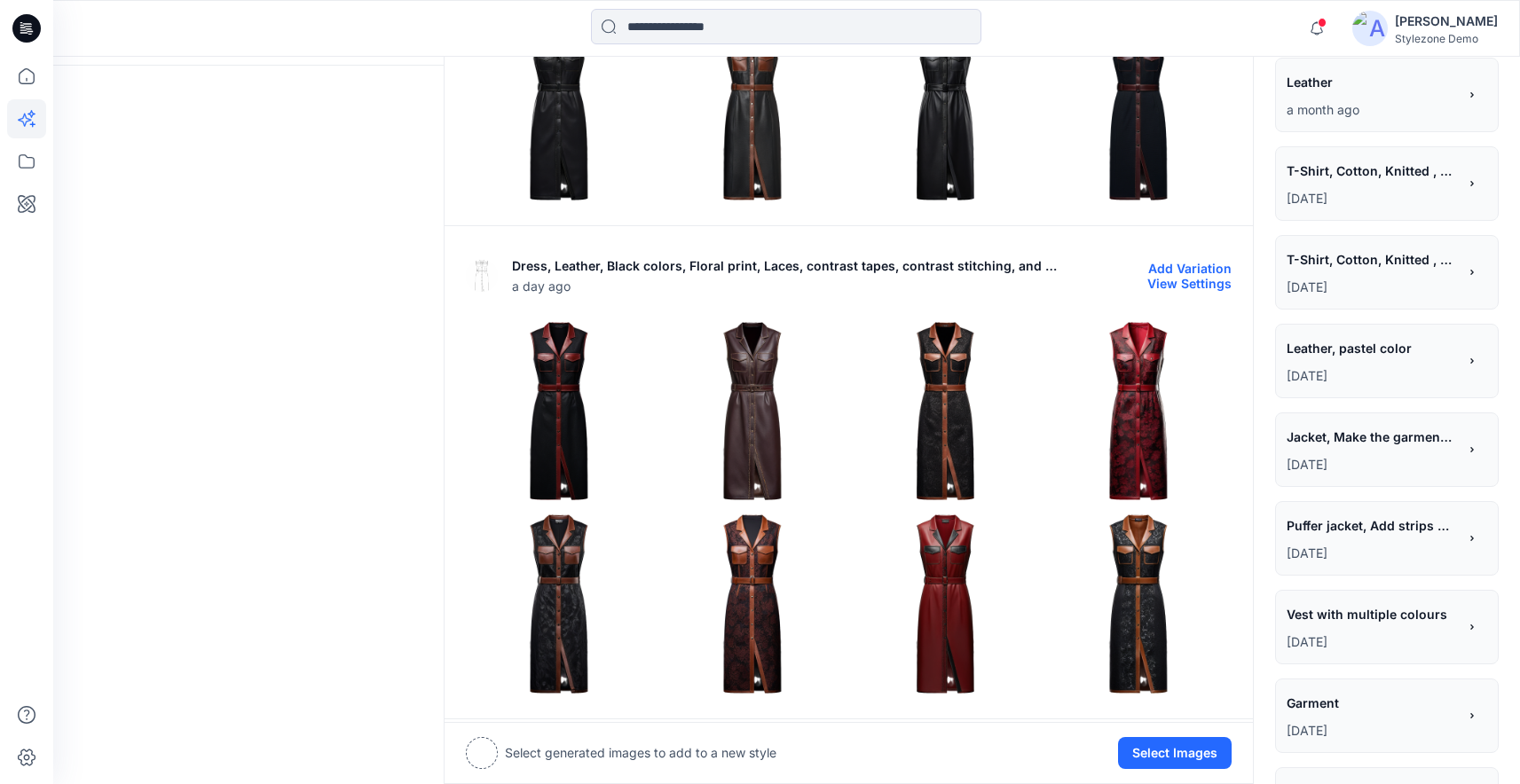
click at [1130, 419] on img at bounding box center [1138, 411] width 184 height 184
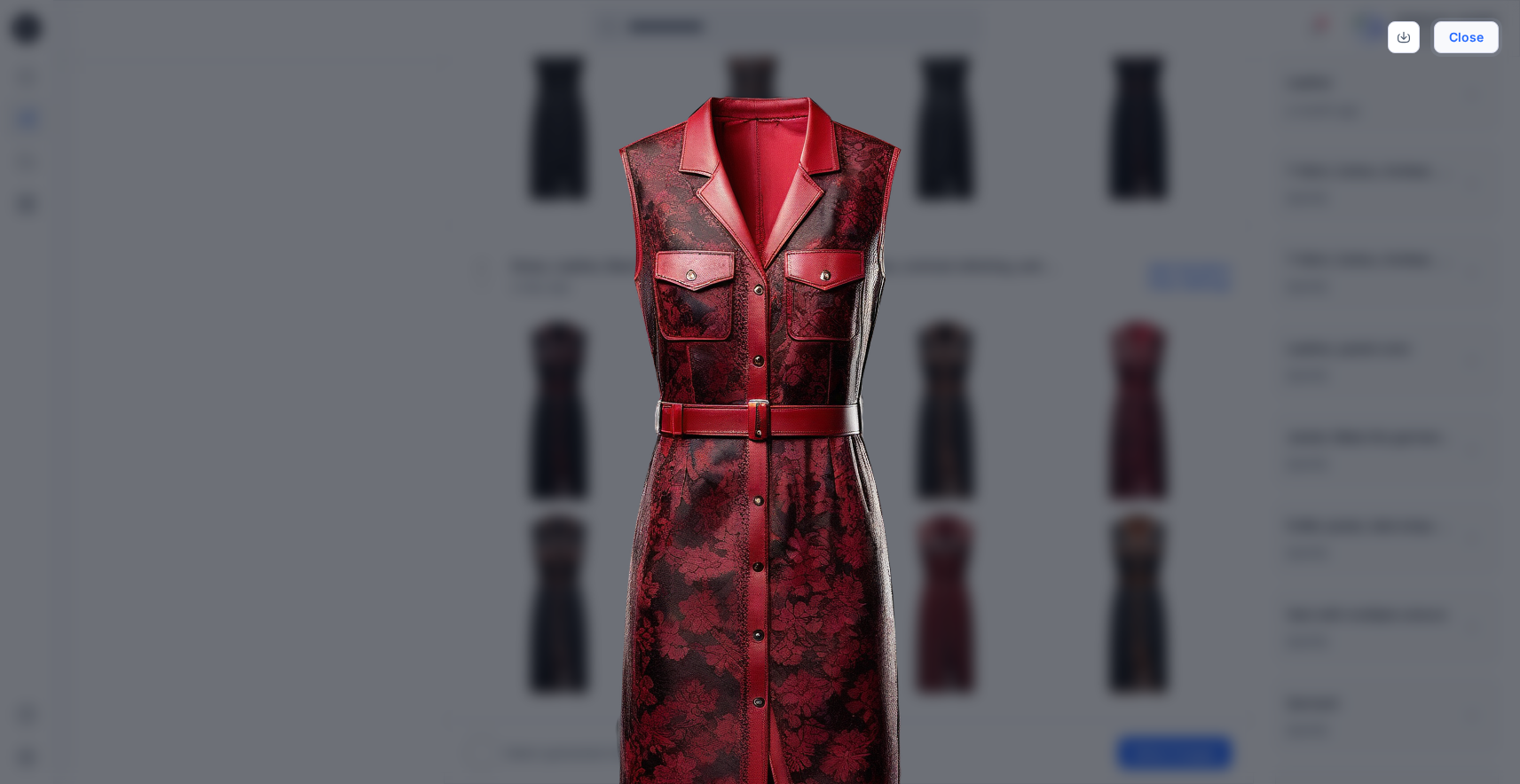
click at [1476, 38] on button "Close" at bounding box center [1466, 37] width 65 height 32
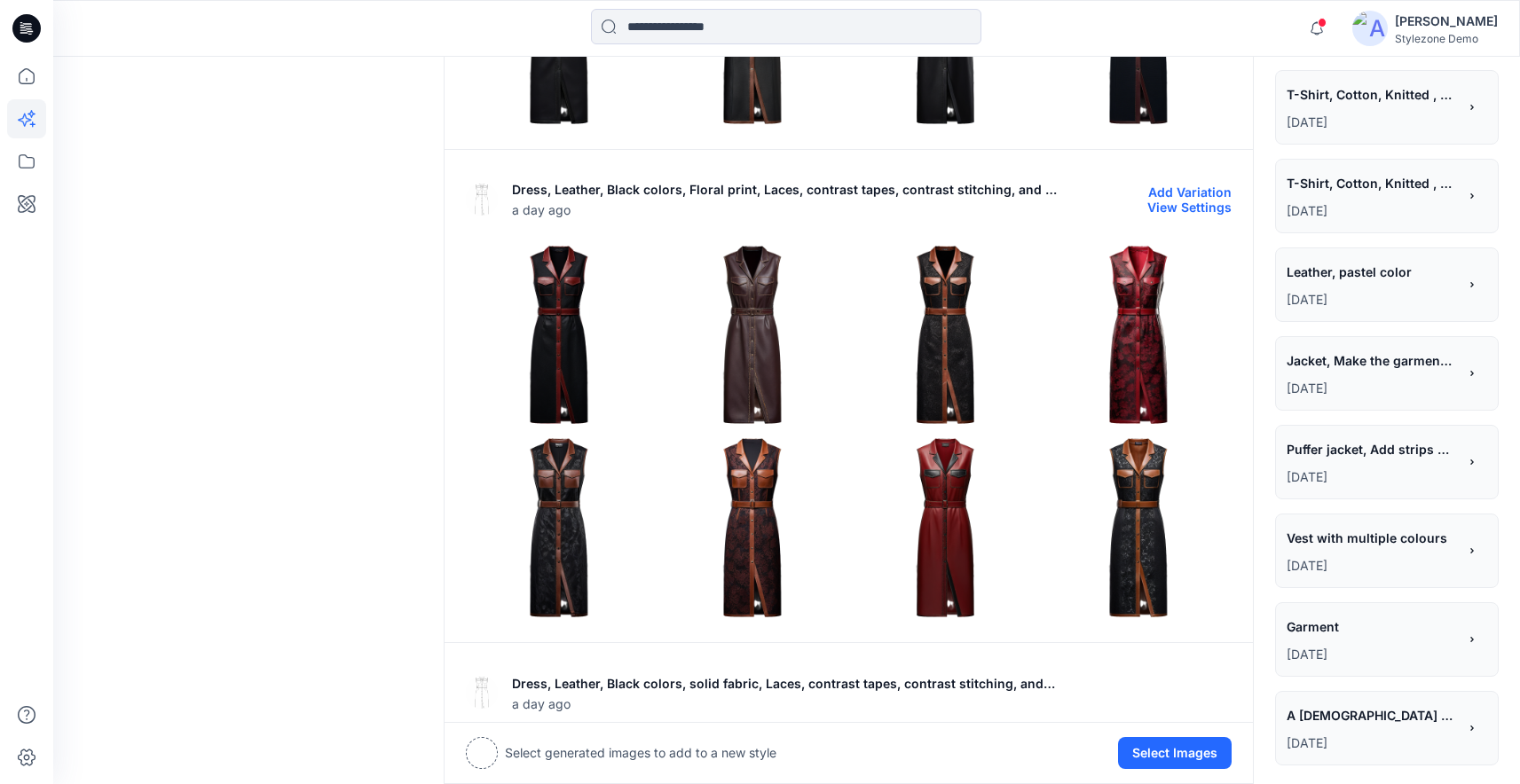
scroll to position [1405, 0]
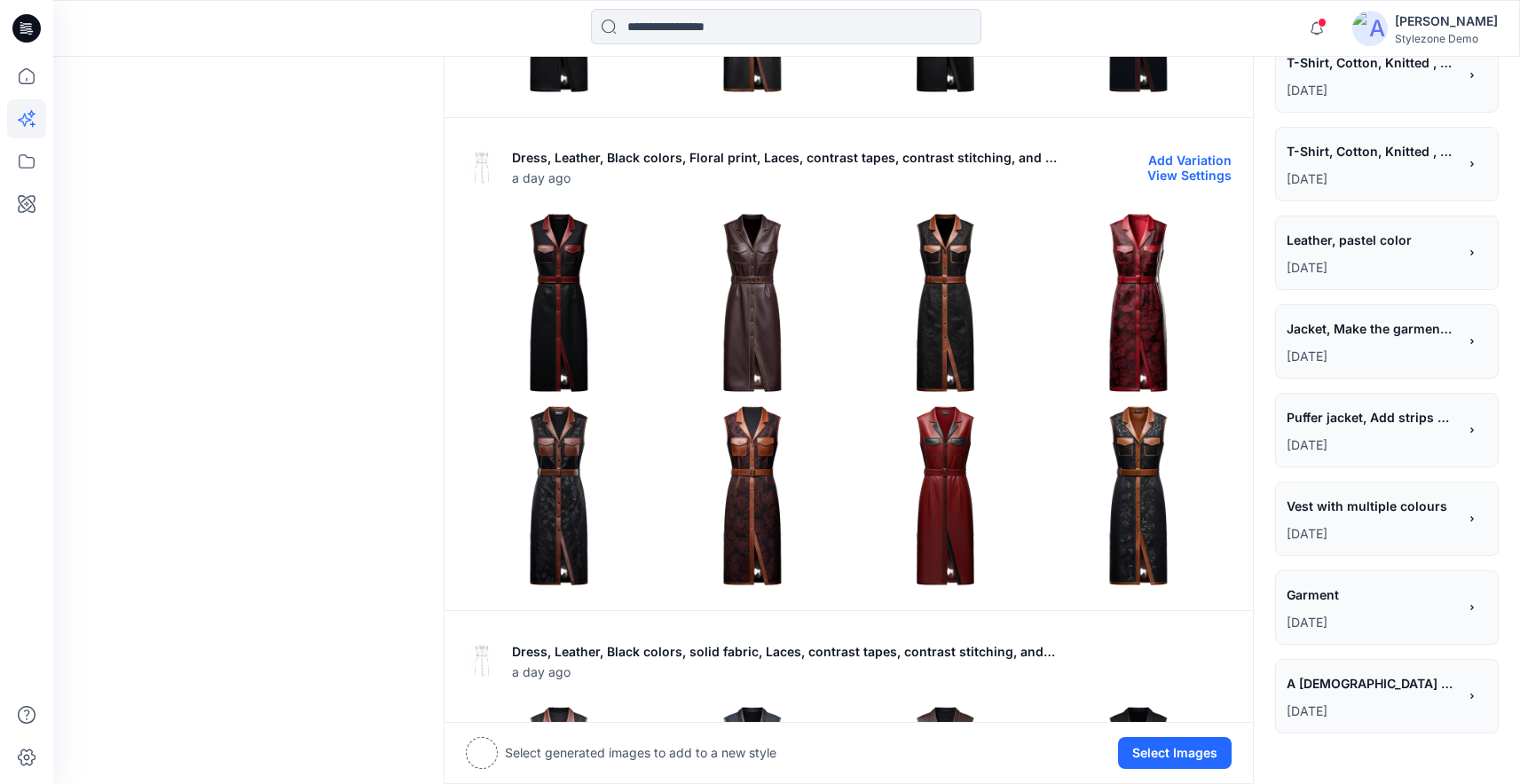
click at [1128, 450] on img at bounding box center [1138, 495] width 184 height 184
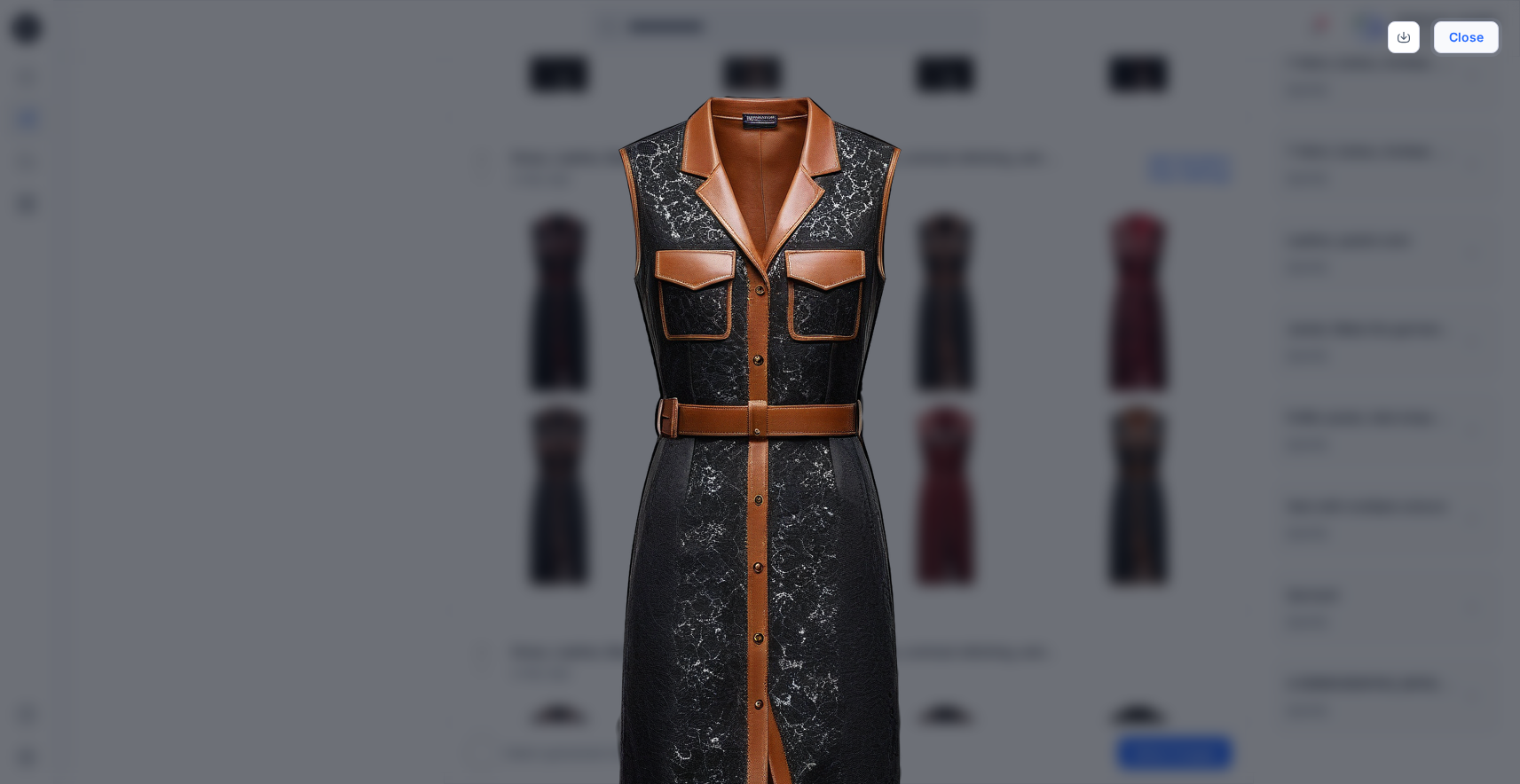
click at [1450, 42] on button "Close" at bounding box center [1466, 37] width 65 height 32
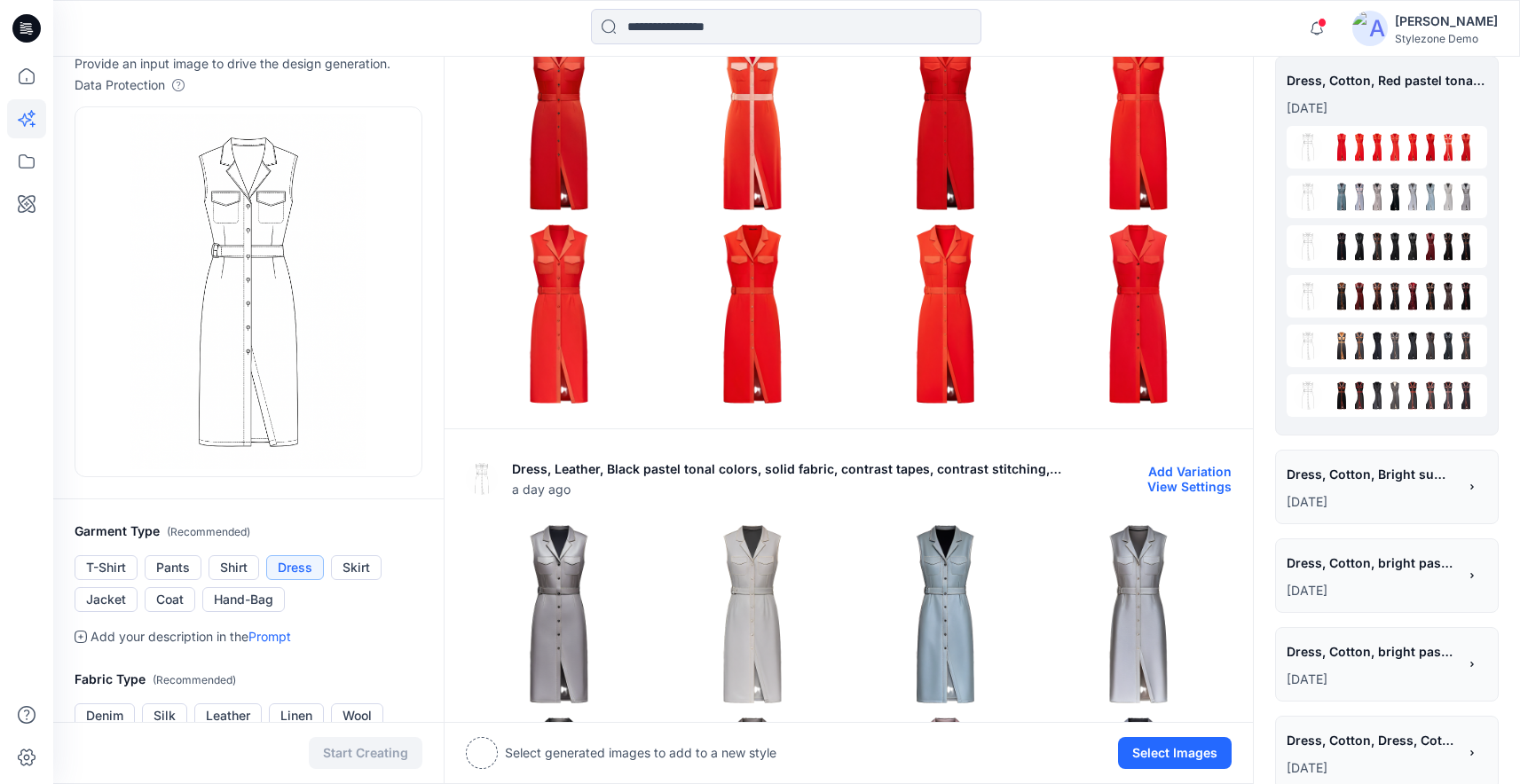
scroll to position [0, 0]
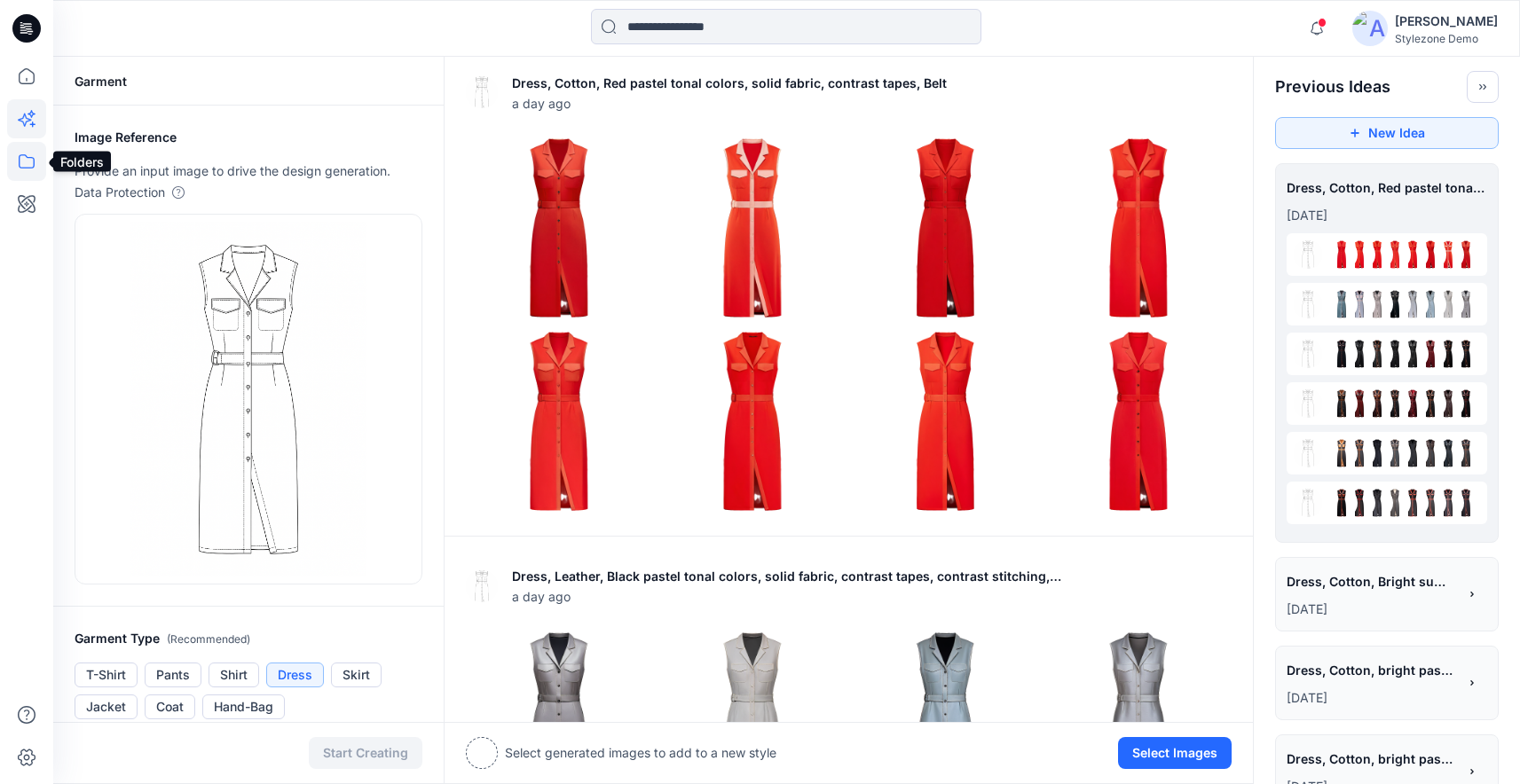
click at [28, 166] on icon at bounding box center [27, 161] width 39 height 39
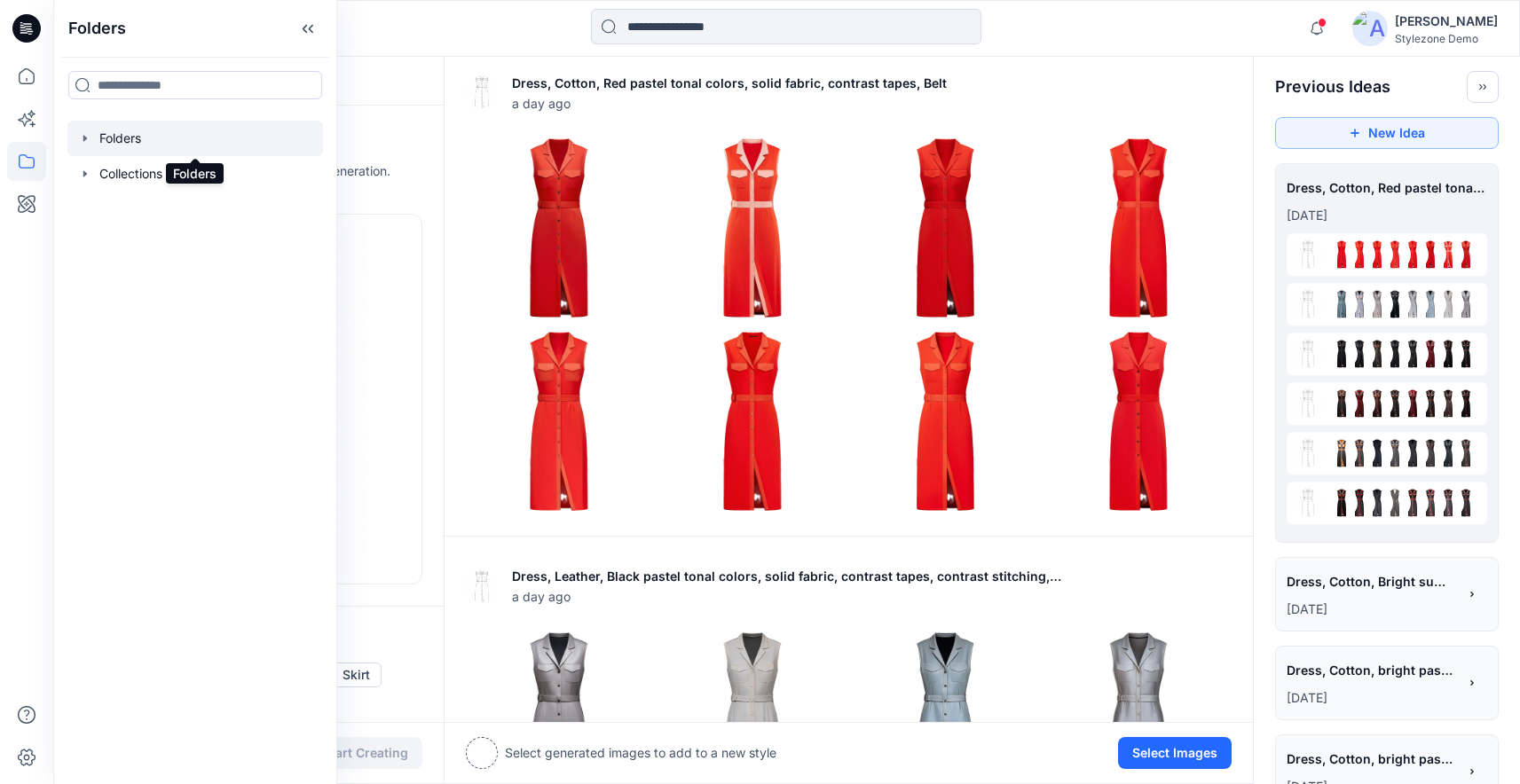
click at [77, 146] on div at bounding box center [195, 138] width 256 height 36
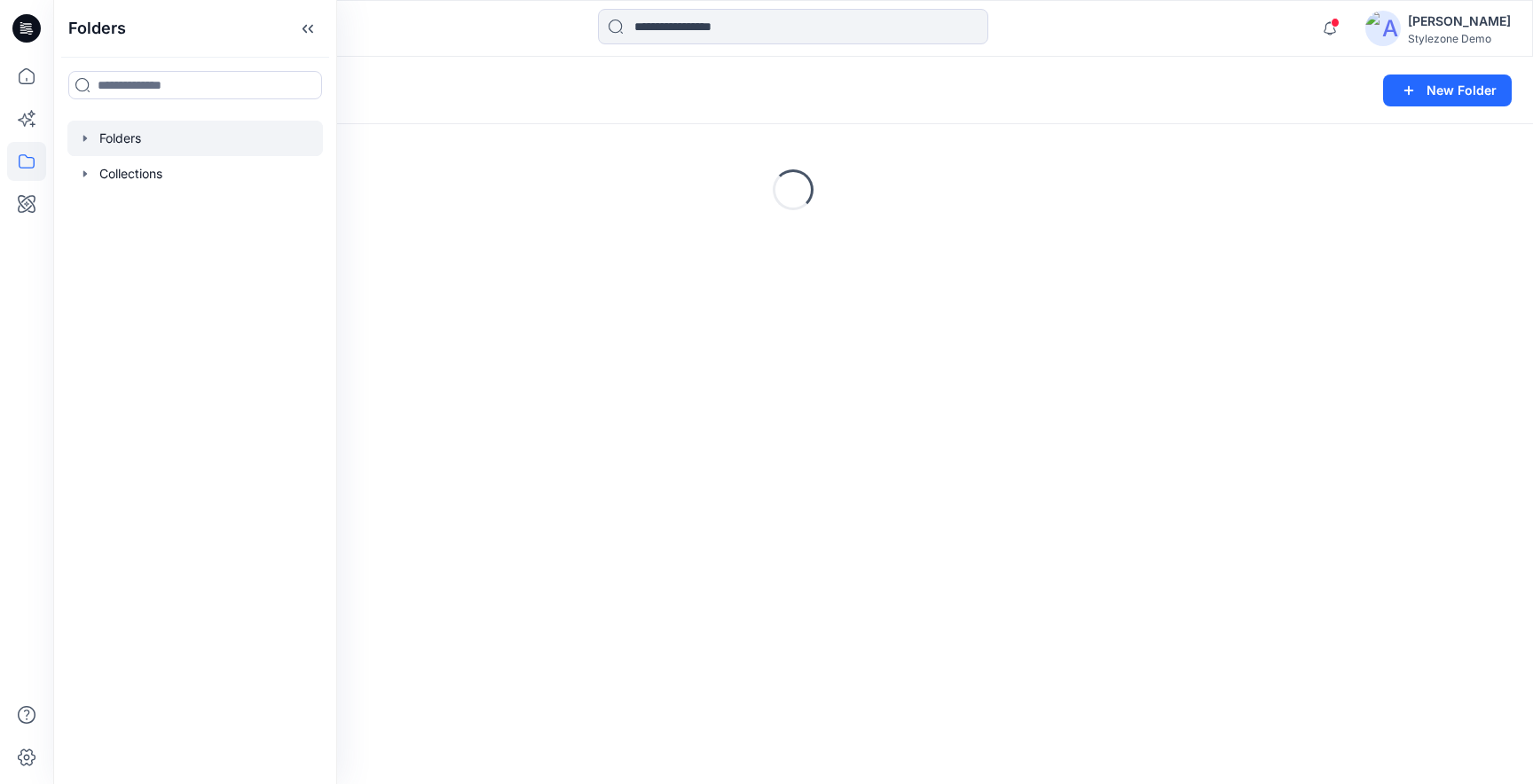
click at [87, 135] on icon "button" at bounding box center [85, 138] width 14 height 14
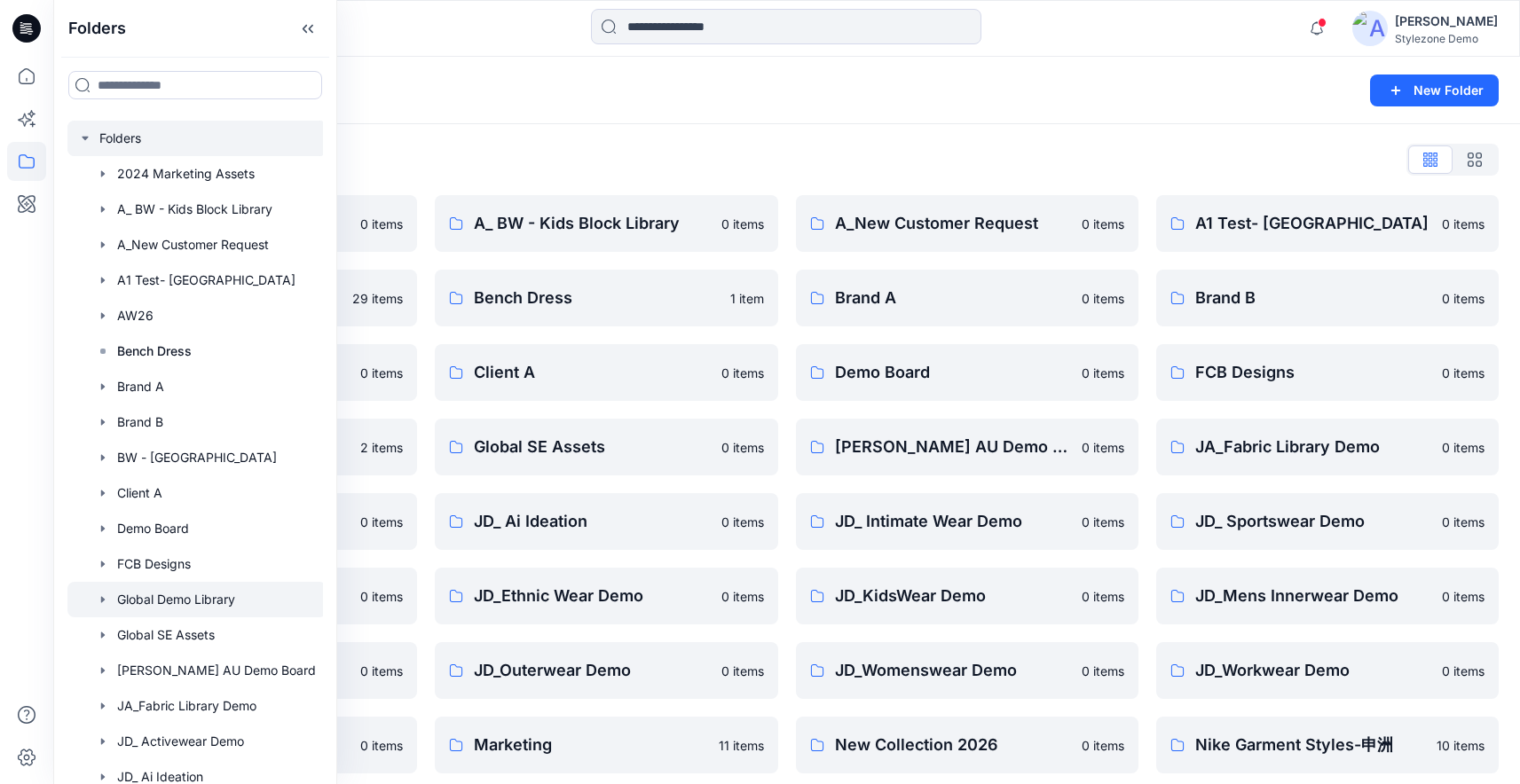
click at [205, 594] on div at bounding box center [197, 600] width 259 height 36
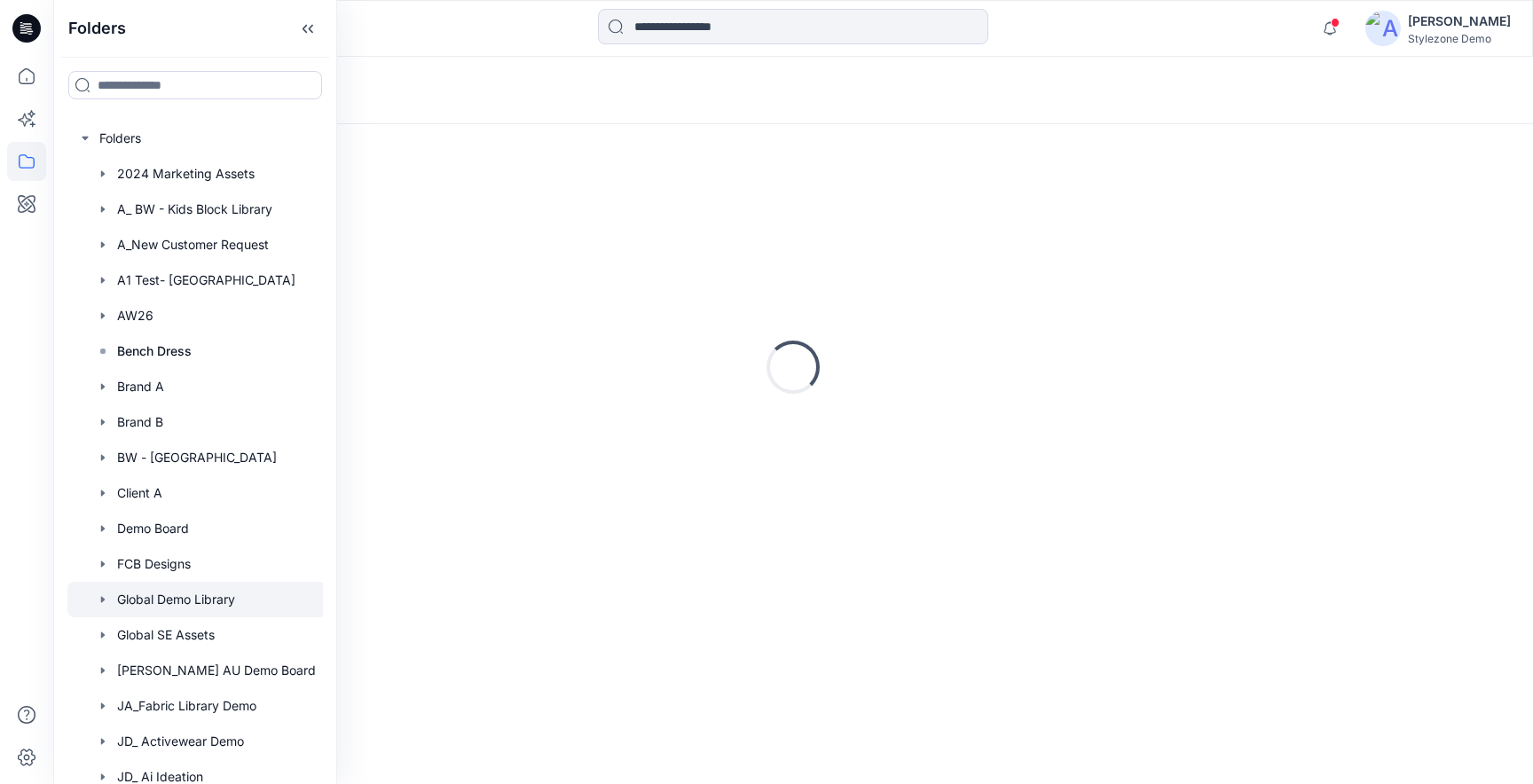
click at [1010, 111] on div "Loading..." at bounding box center [793, 91] width 1480 height 68
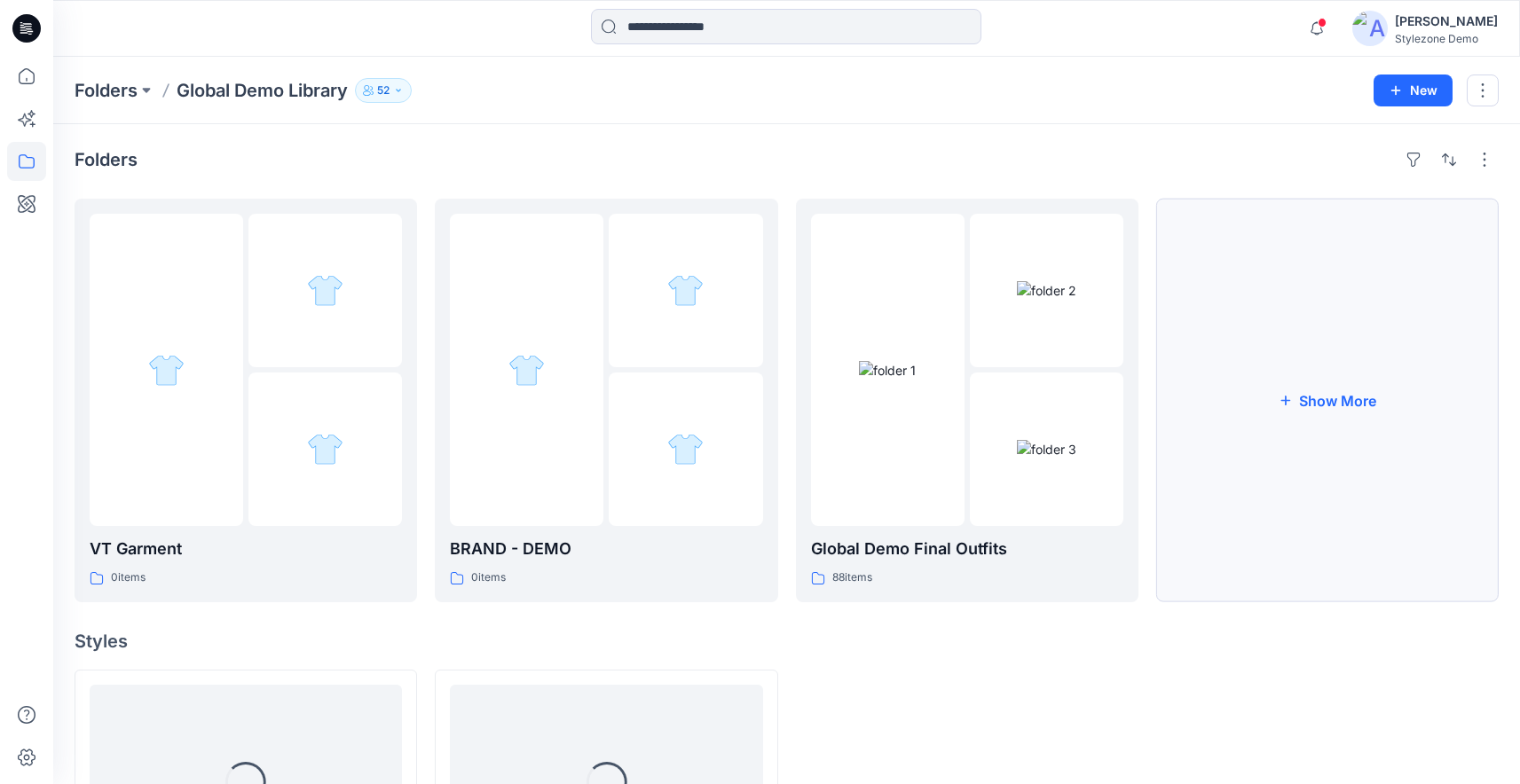
click at [1228, 561] on button "Show More" at bounding box center [1327, 400] width 343 height 403
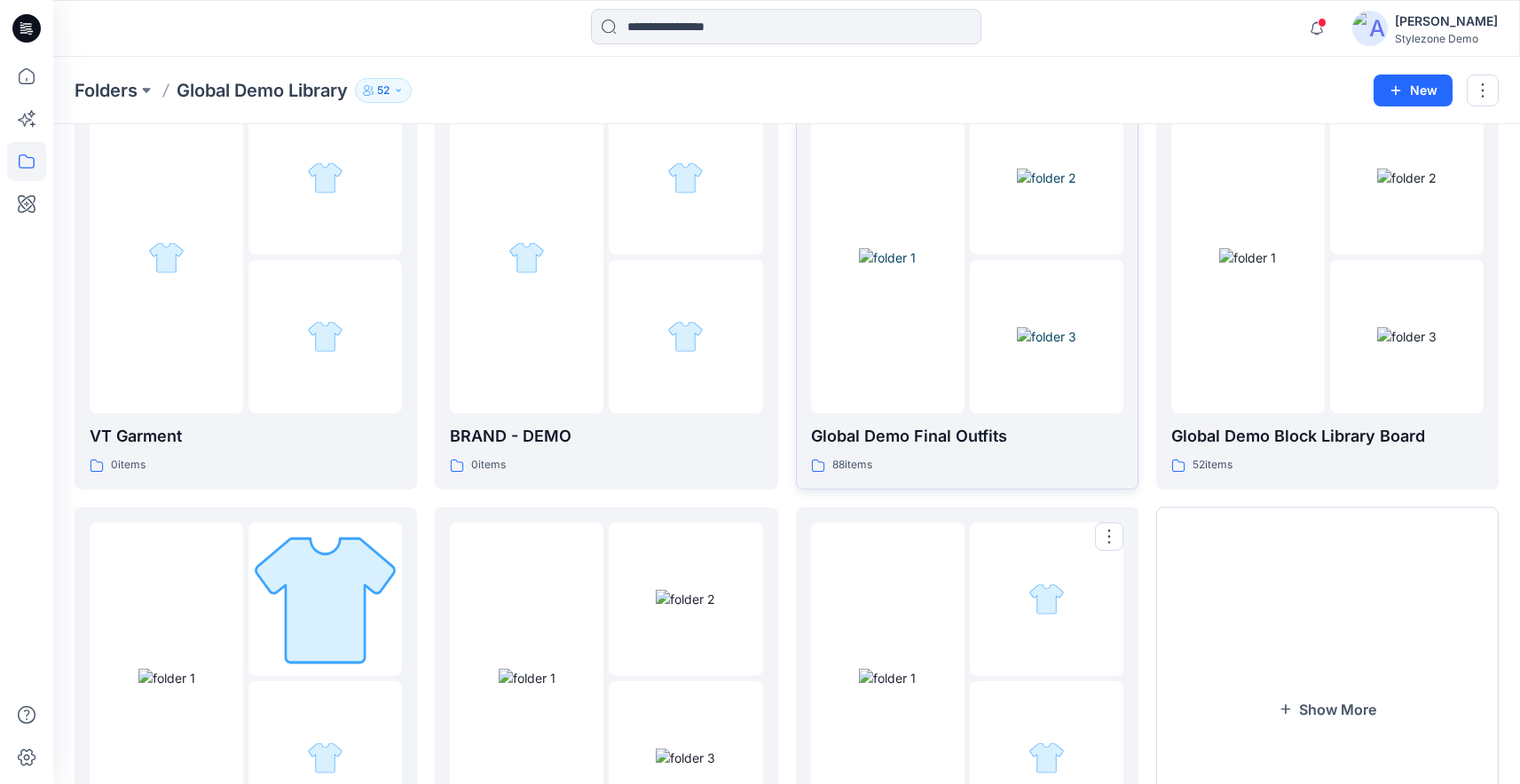
scroll to position [156, 0]
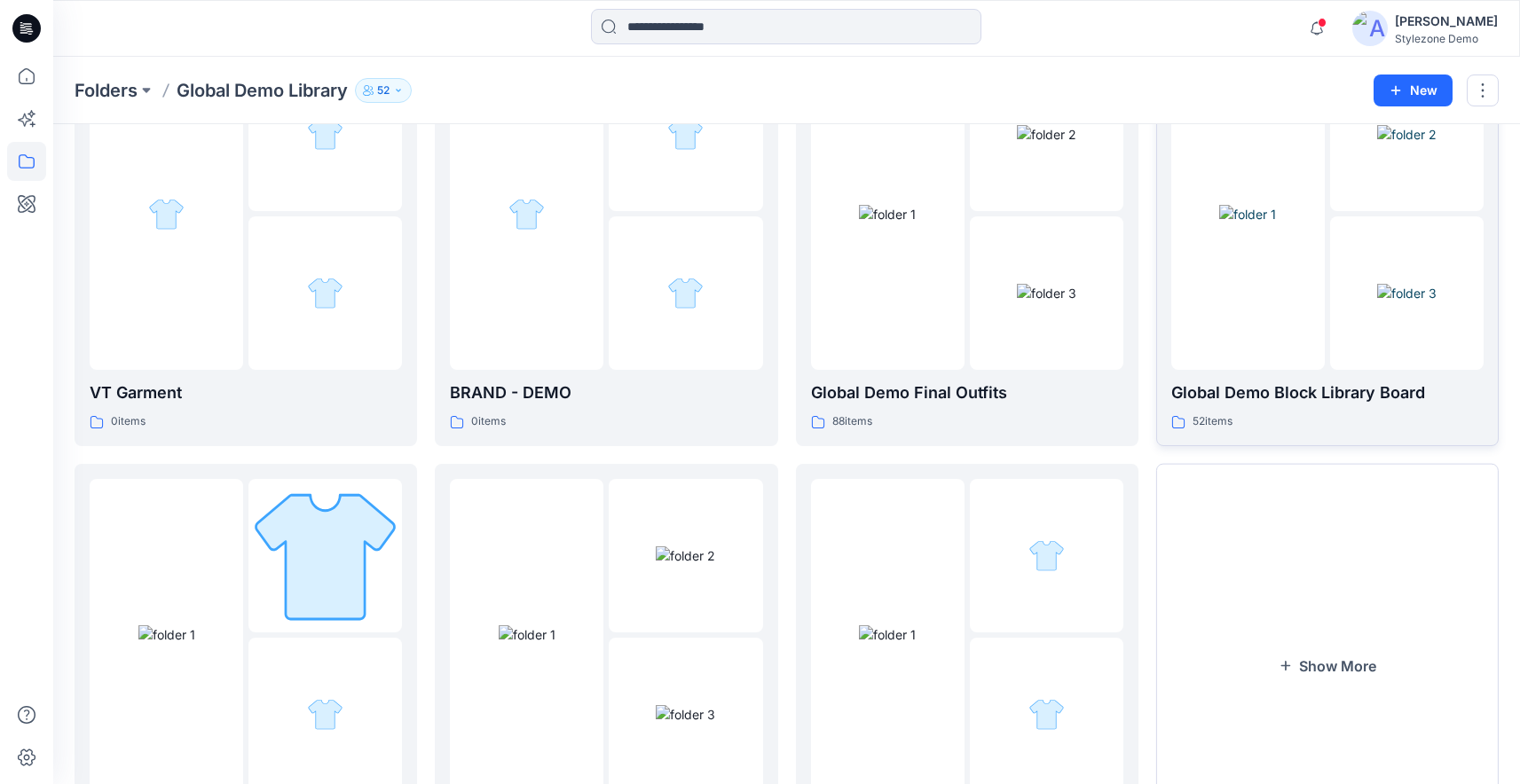
click at [1276, 223] on img at bounding box center [1248, 214] width 57 height 19
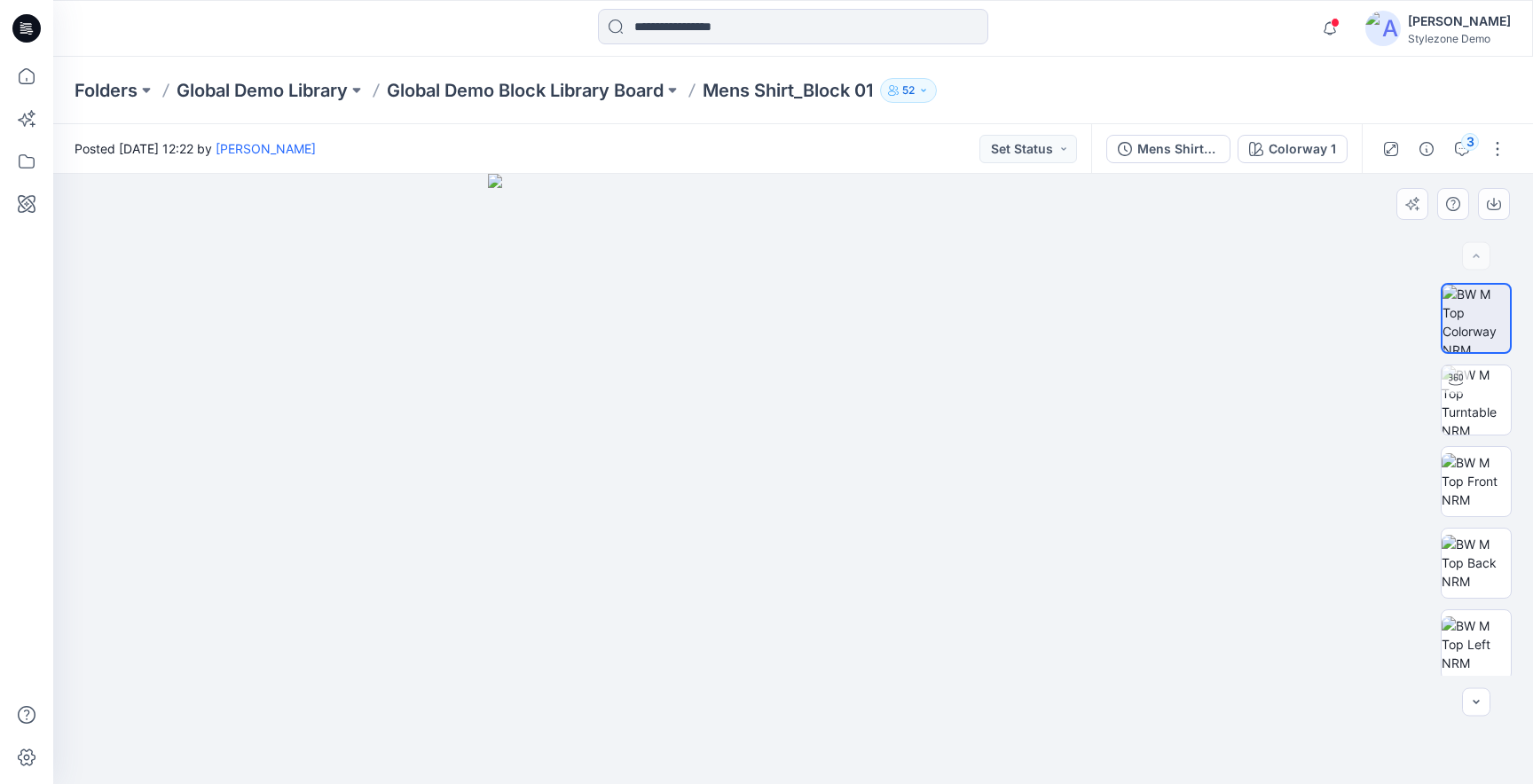
click at [734, 393] on img at bounding box center [792, 478] width 610 height 610
click at [644, 518] on img at bounding box center [792, 478] width 610 height 610
click at [1410, 203] on icon "button" at bounding box center [1412, 204] width 14 height 14
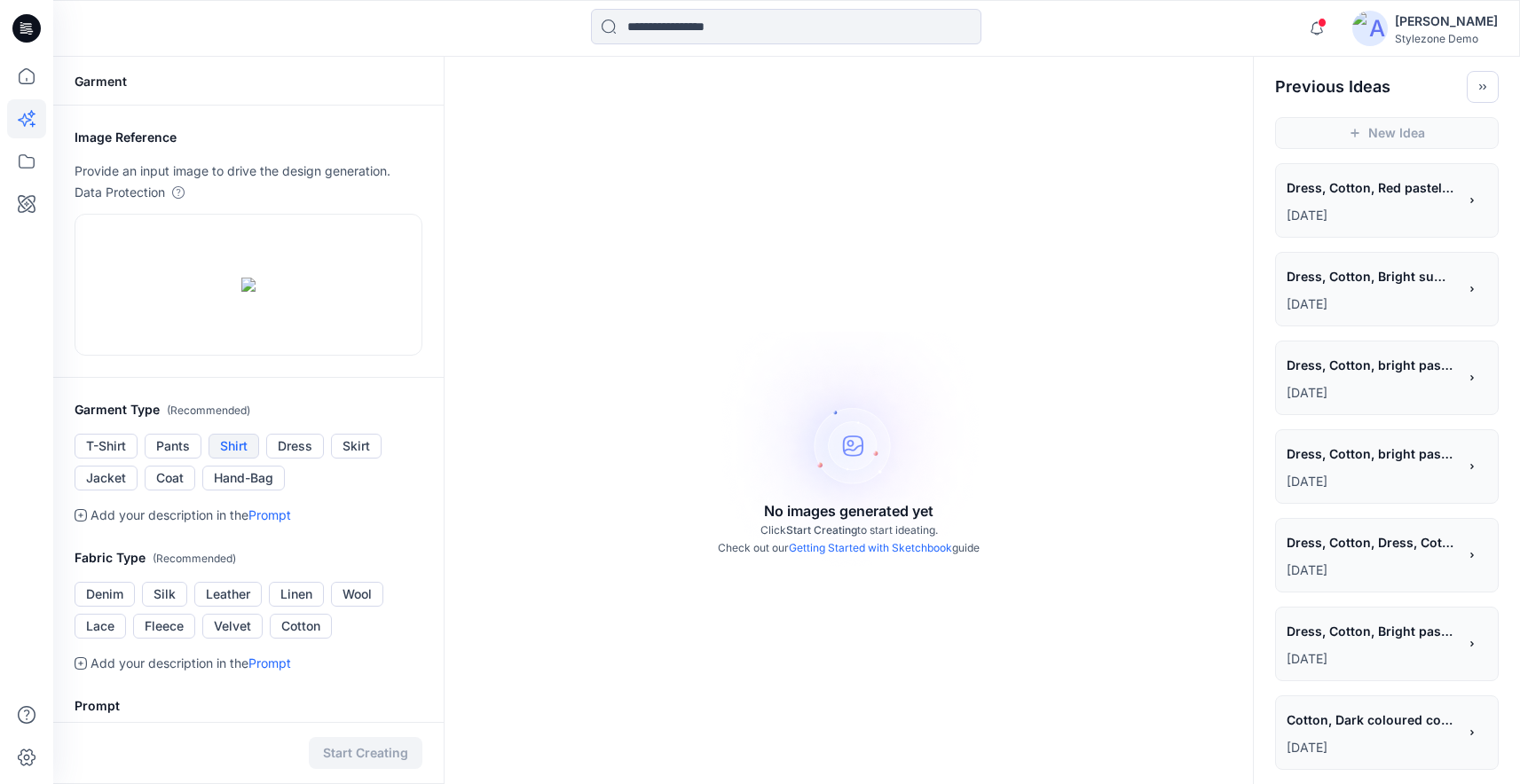
click at [226, 458] on button "Shirt" at bounding box center [233, 446] width 51 height 25
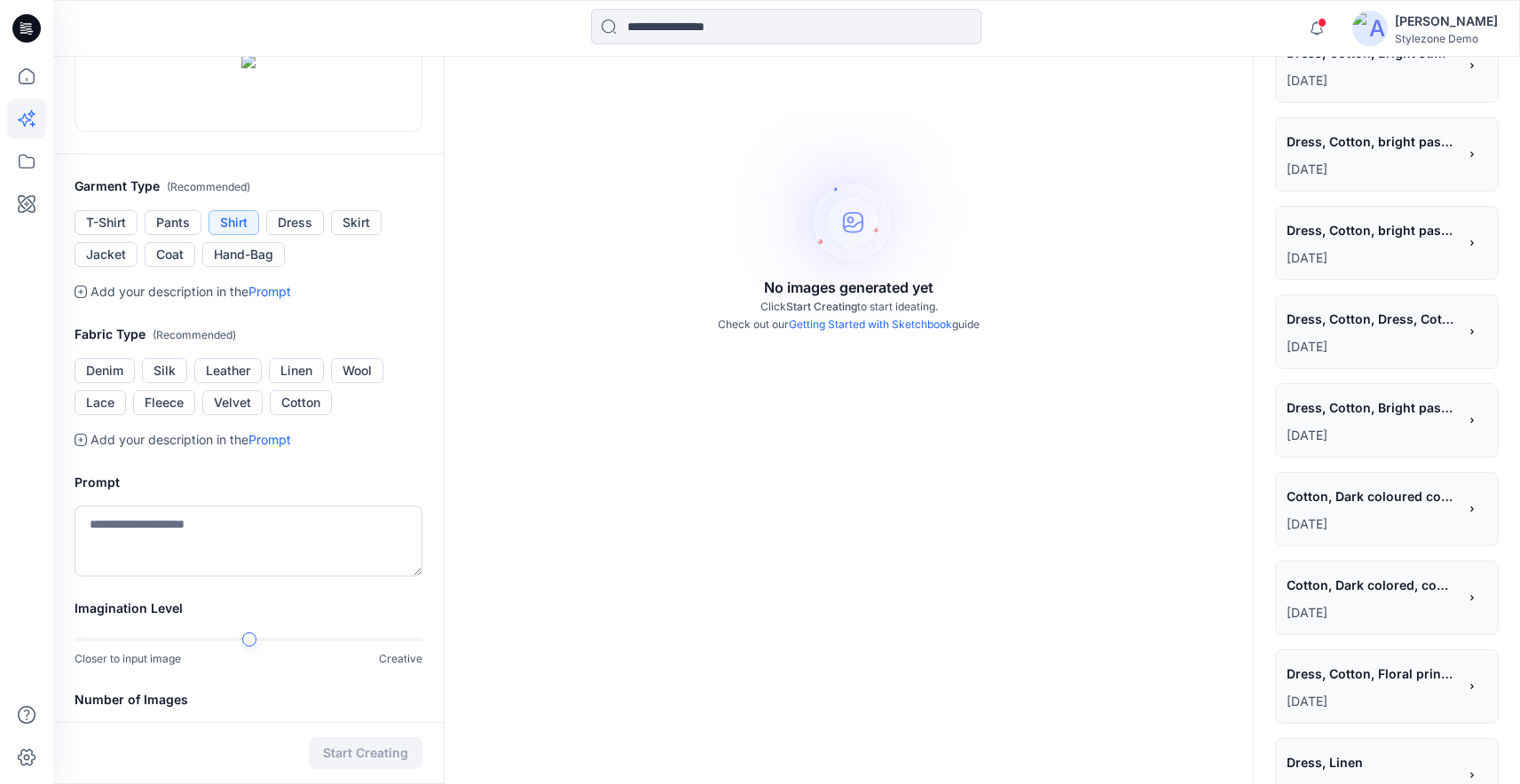
scroll to position [249, 0]
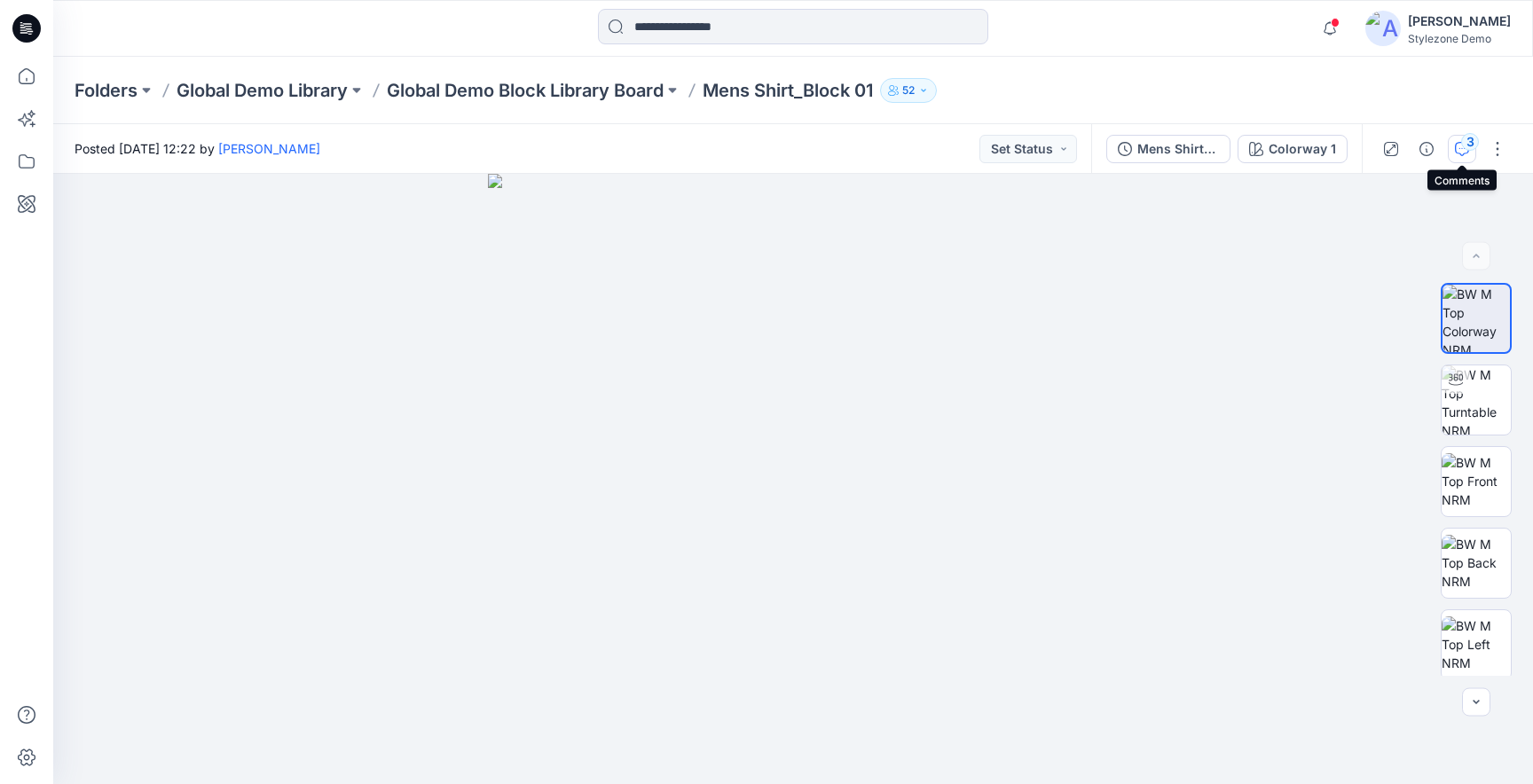
click at [1464, 153] on icon "button" at bounding box center [1462, 149] width 14 height 14
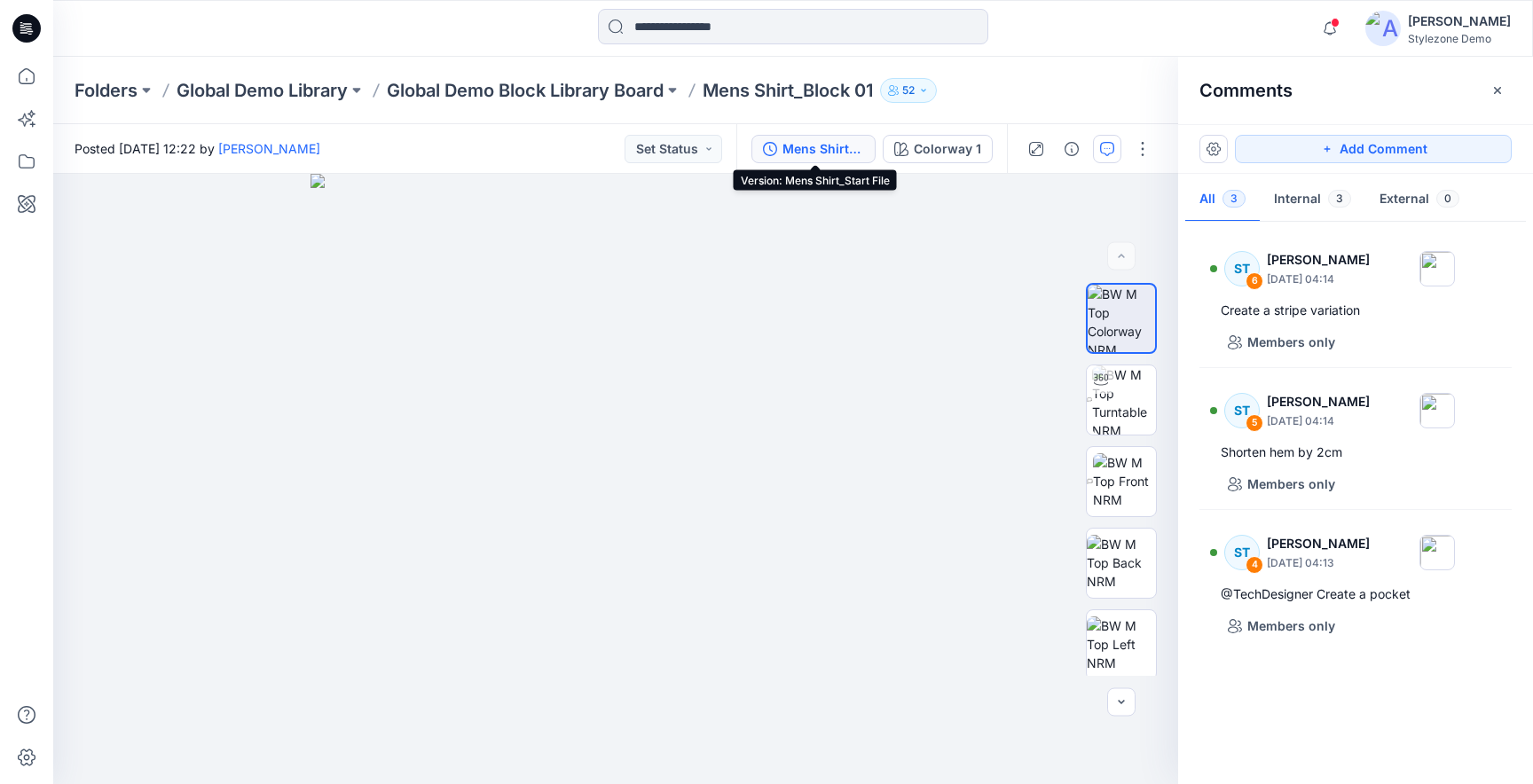
click at [817, 139] on div "Mens Shirt_Start File" at bounding box center [823, 149] width 82 height 20
